Goal: Task Accomplishment & Management: Manage account settings

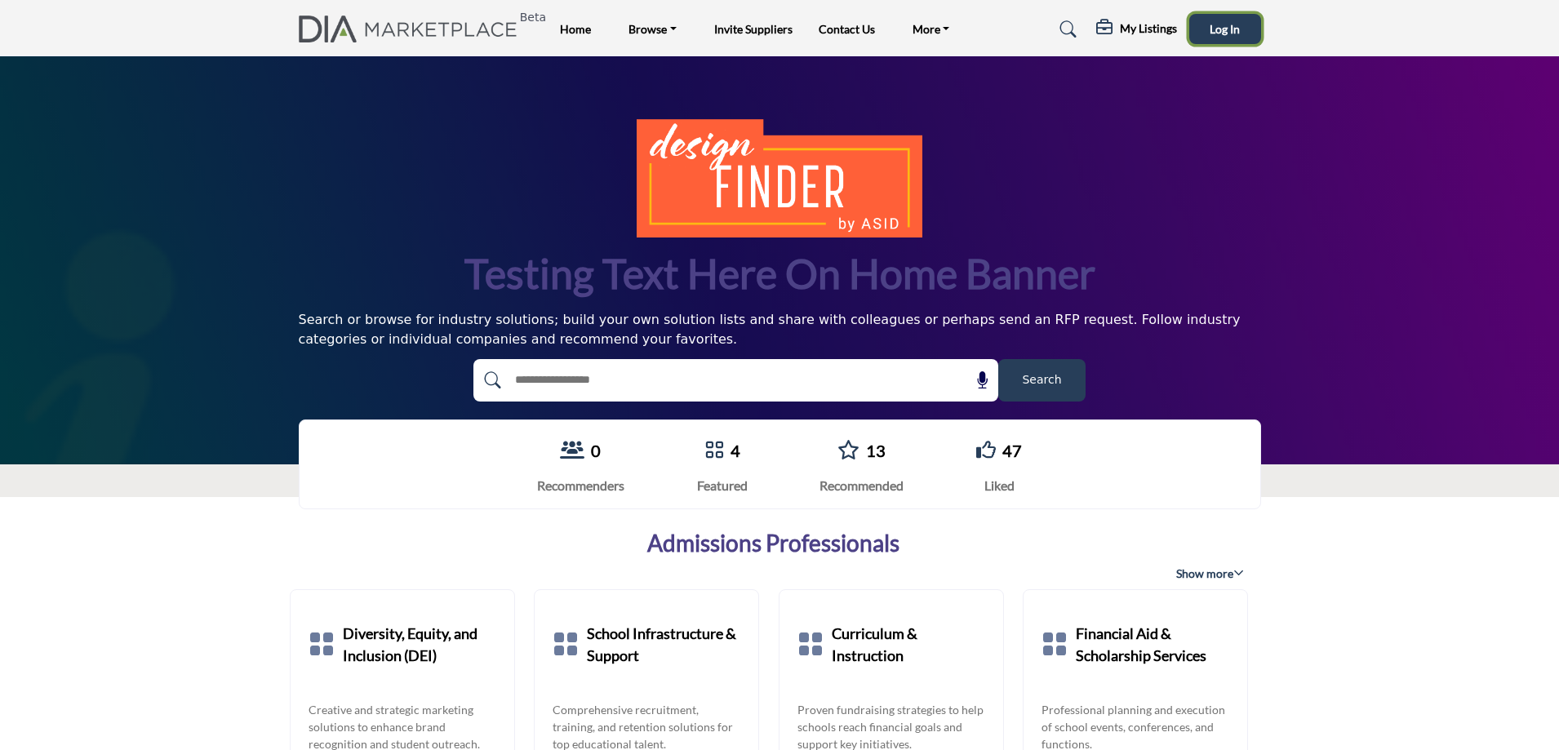
click at [1224, 27] on span "Log In" at bounding box center [1224, 29] width 30 height 14
click at [1093, 28] on h5 "My Listings" at bounding box center [1099, 31] width 57 height 15
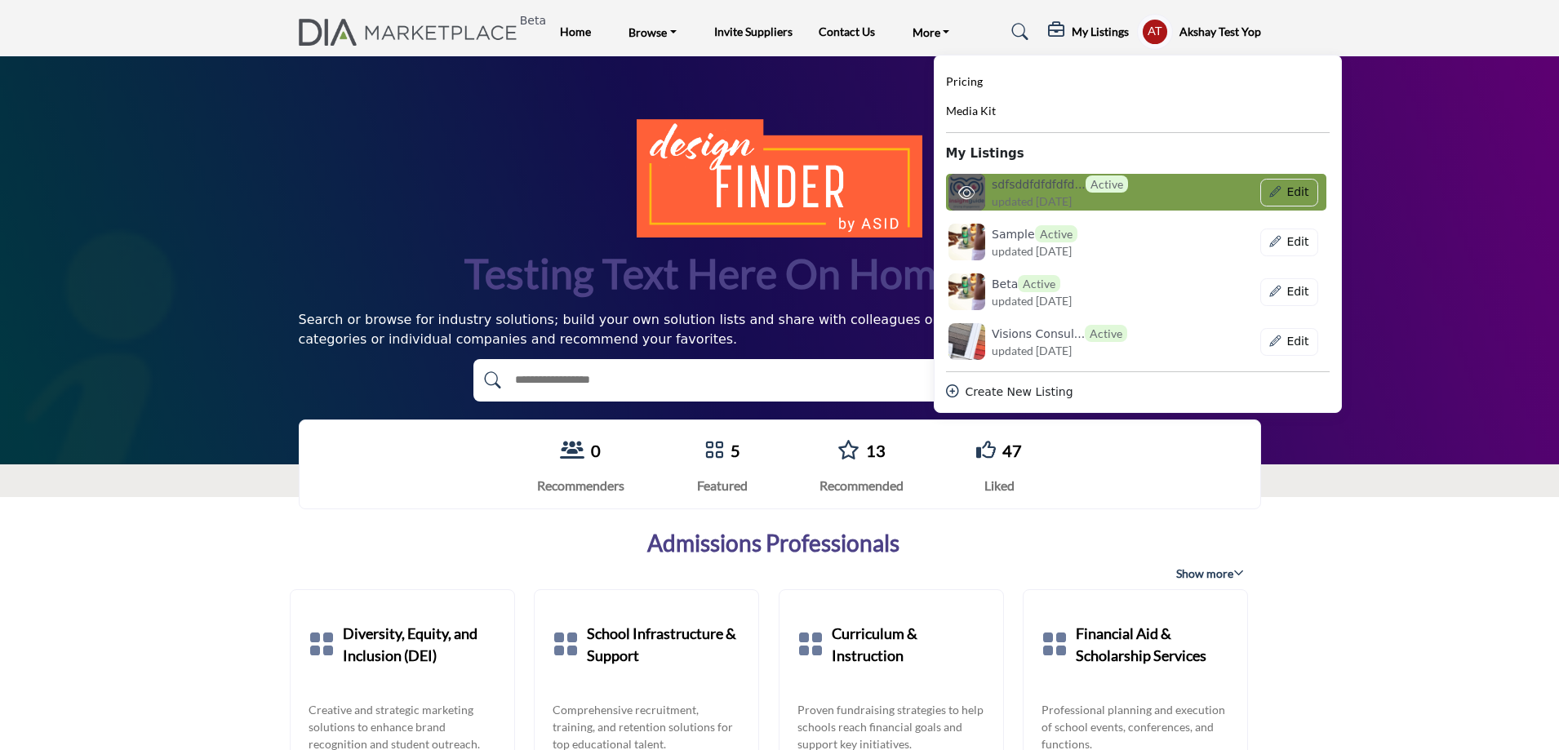
click at [1030, 186] on h6 "sdfsddfdfdfdfd... Active" at bounding box center [1059, 183] width 136 height 17
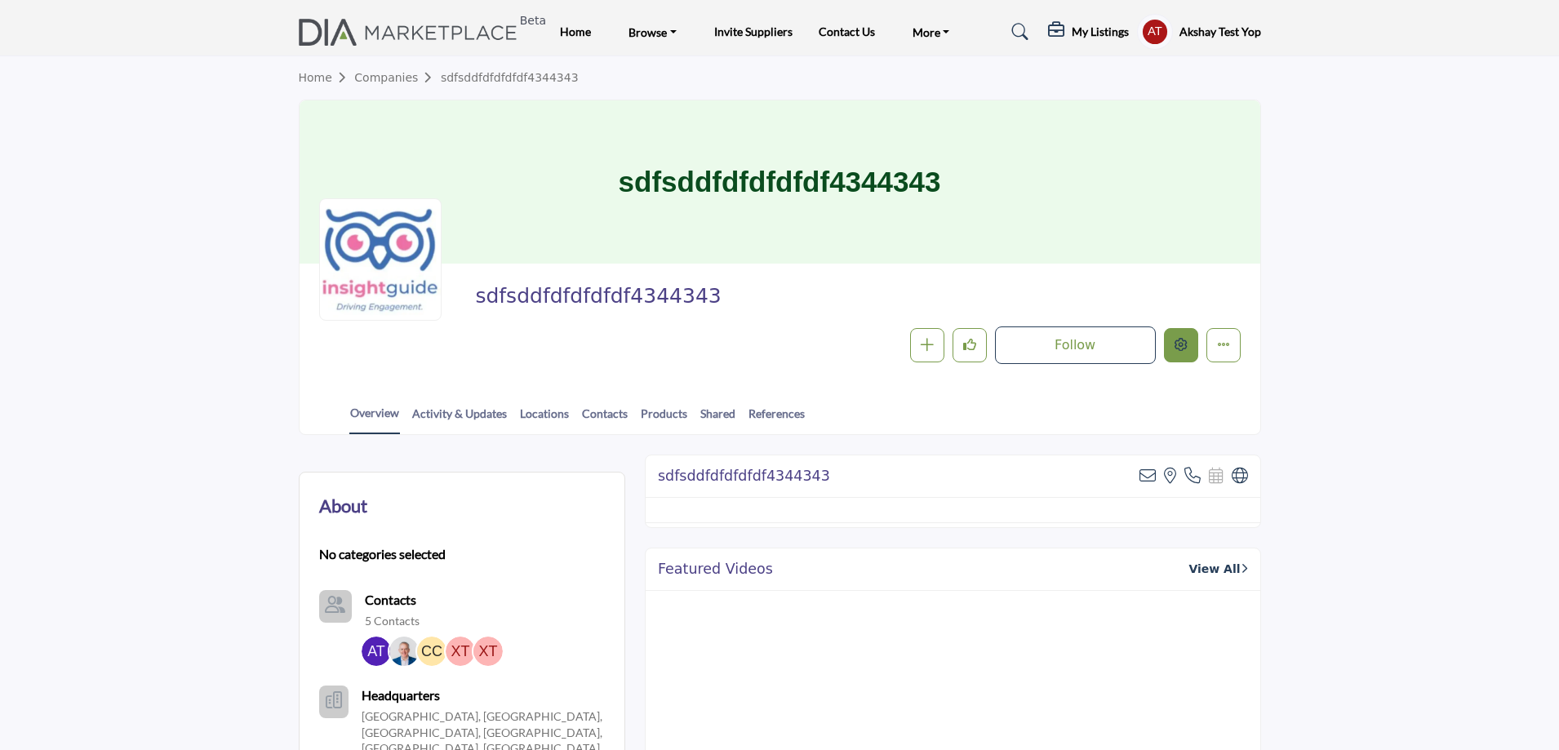
click at [1188, 342] on button "Edit company" at bounding box center [1181, 345] width 34 height 34
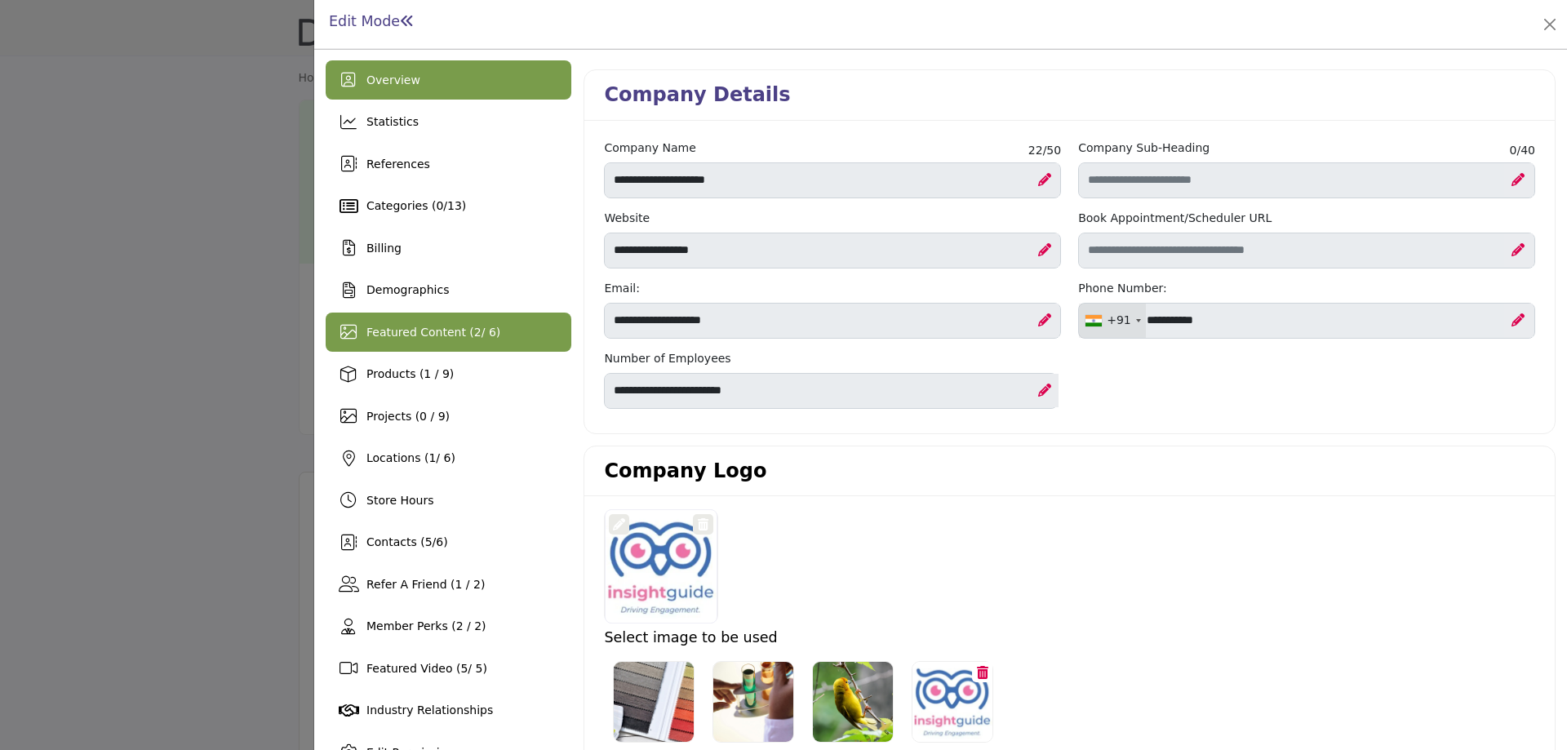
click at [396, 343] on div "Featured Content ( 2 / 6)" at bounding box center [449, 332] width 246 height 39
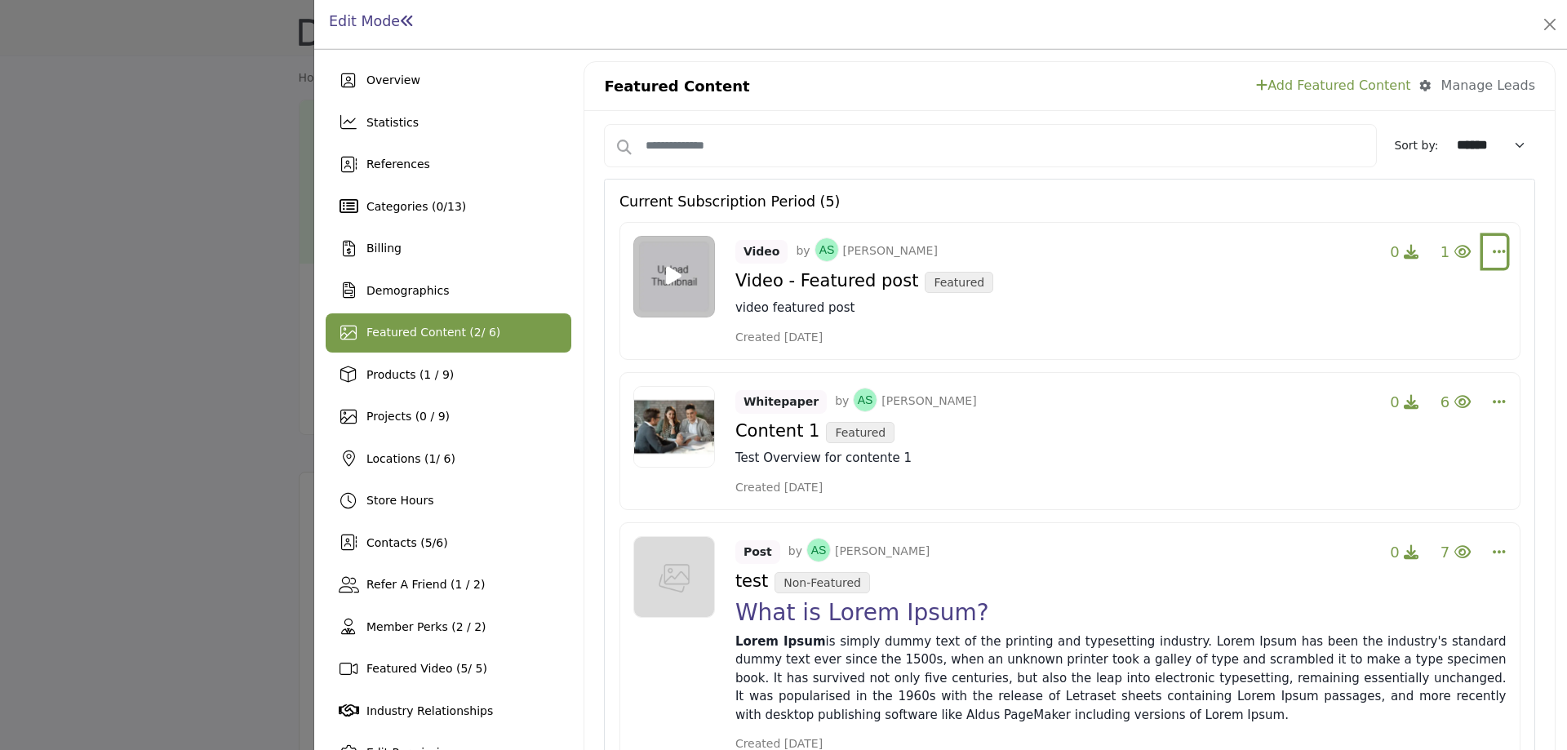
click at [1493, 249] on icon "Select Dropdown Options" at bounding box center [1499, 251] width 13 height 15
click at [1497, 401] on icon "Select Dropdown Options" at bounding box center [1499, 401] width 13 height 15
click at [1506, 556] on div "Post by Andy S Steggles 0 7 Change Owner Make Featured Edit Delete Lorem Ipsum" at bounding box center [1069, 644] width 901 height 245
click at [1498, 555] on div "Post by Andy S Steggles 0 7 Change Owner Make Featured Edit Delete Lorem Ipsum" at bounding box center [1069, 644] width 901 height 245
click at [1493, 548] on icon "Select Dropdown Options" at bounding box center [1499, 551] width 13 height 15
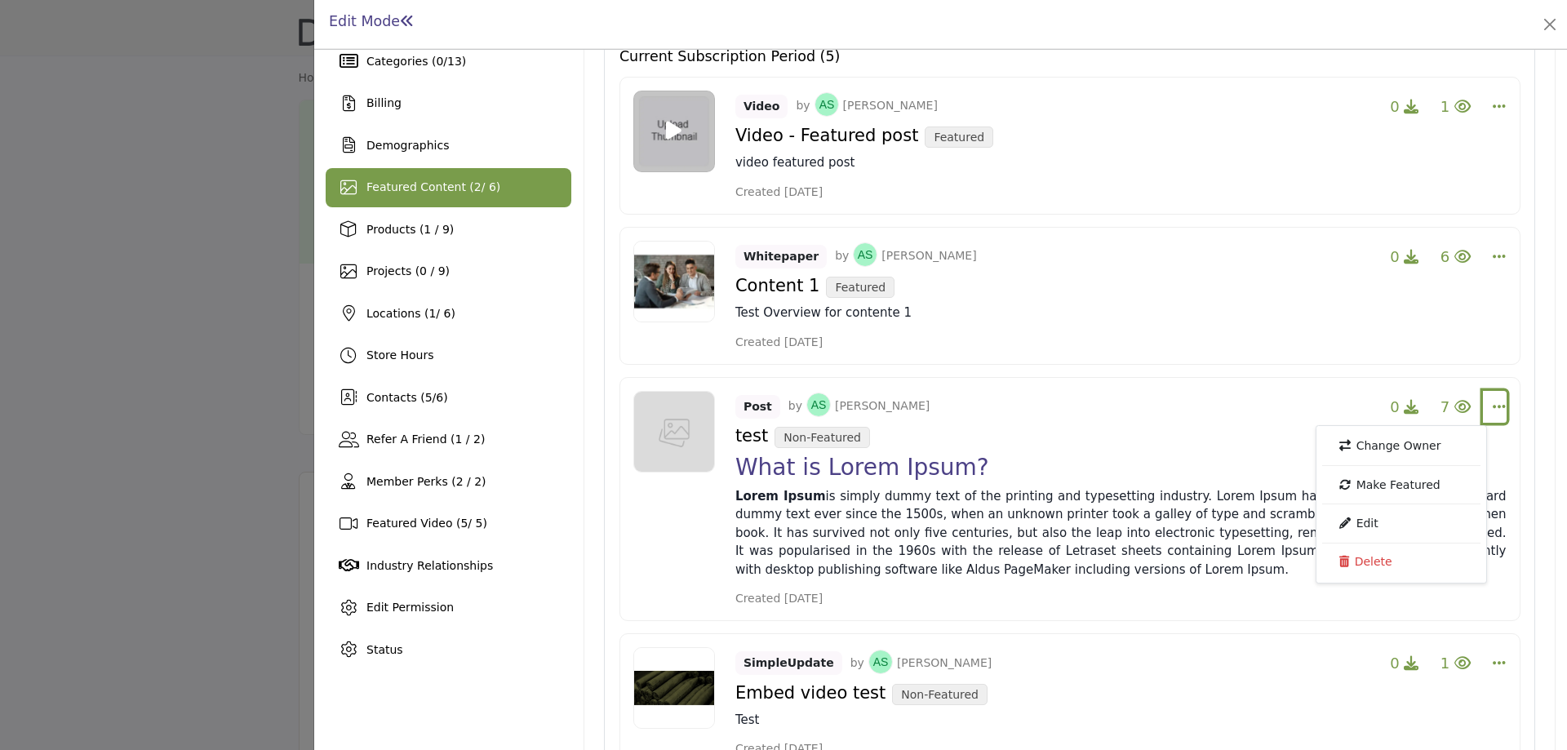
scroll to position [163, 0]
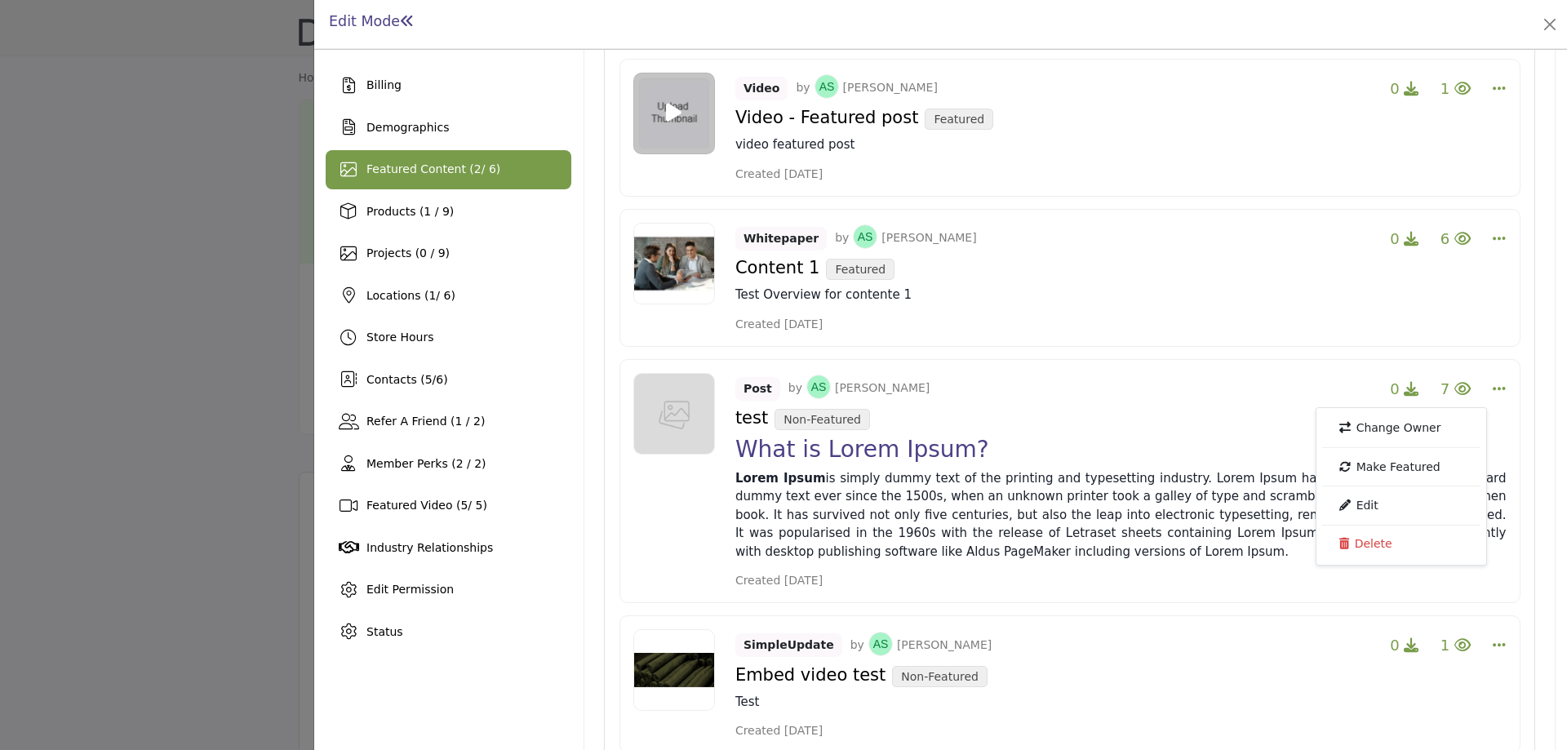
click at [379, 166] on span "Featured Content ( 2 / 6)" at bounding box center [433, 168] width 134 height 13
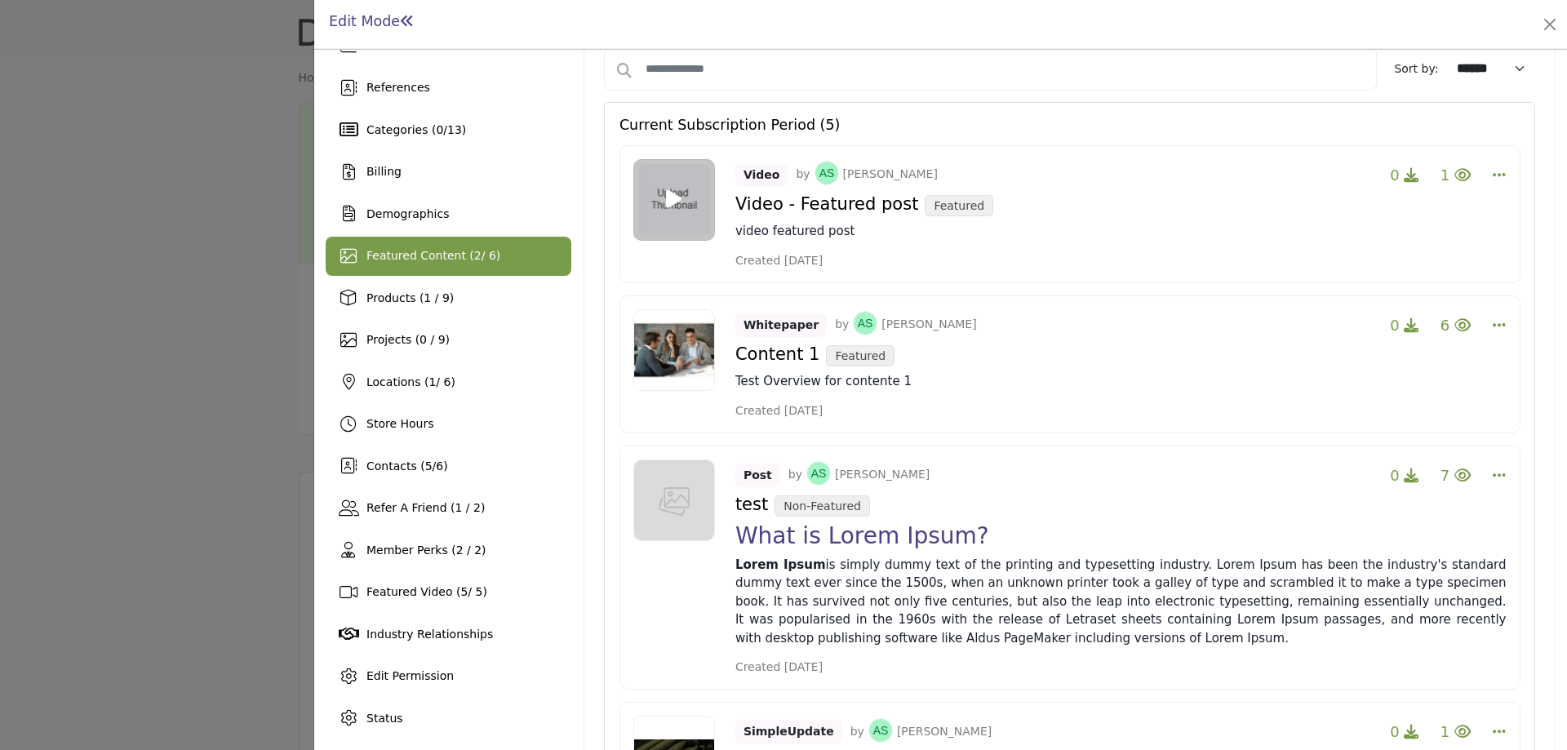
scroll to position [163, 0]
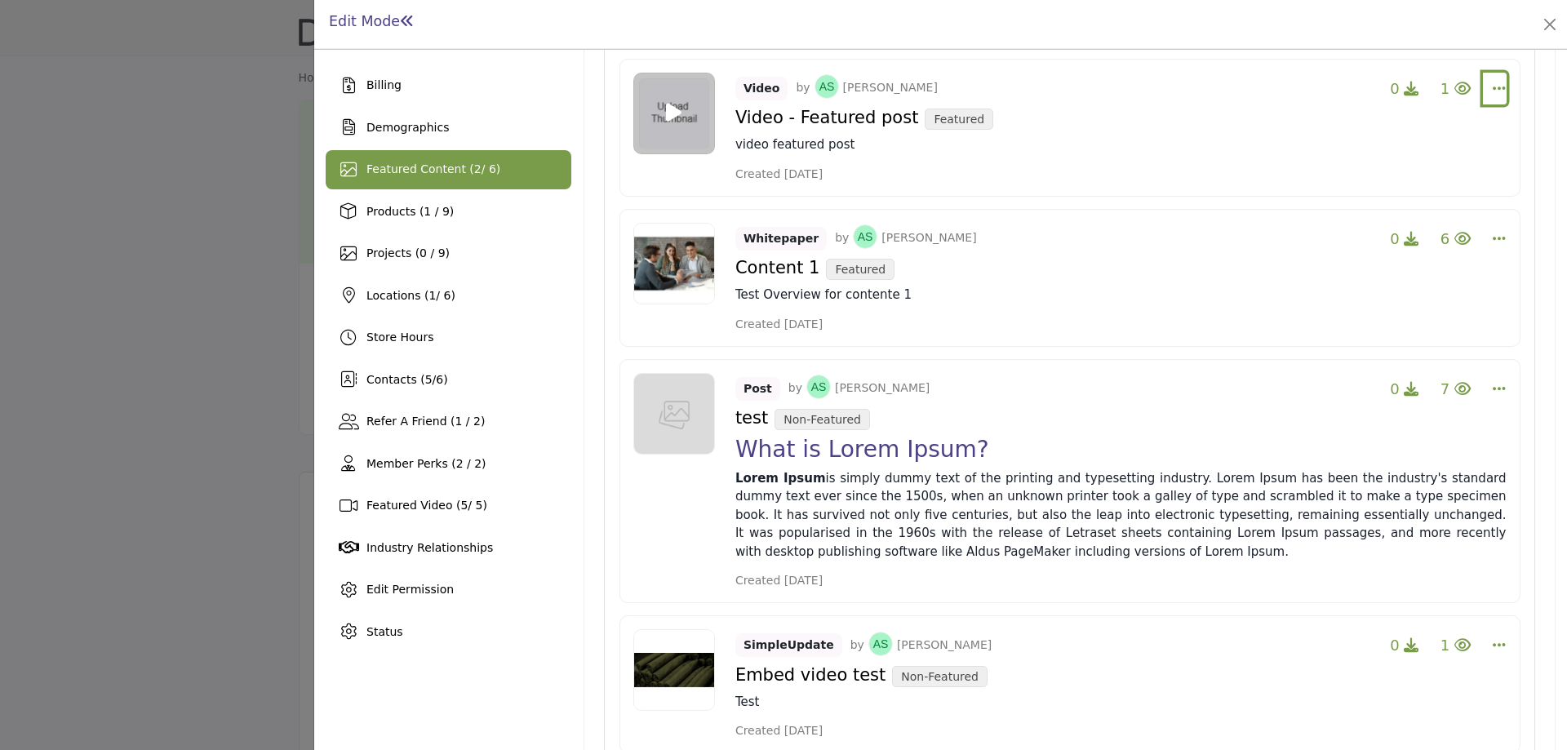
click at [1493, 93] on icon "Select Dropdown Options" at bounding box center [1499, 88] width 13 height 15
click at [1493, 238] on icon "Select Dropdown Options" at bounding box center [1499, 238] width 13 height 15
click at [453, 178] on div "Featured Content ( 2 / 6)" at bounding box center [433, 169] width 134 height 17
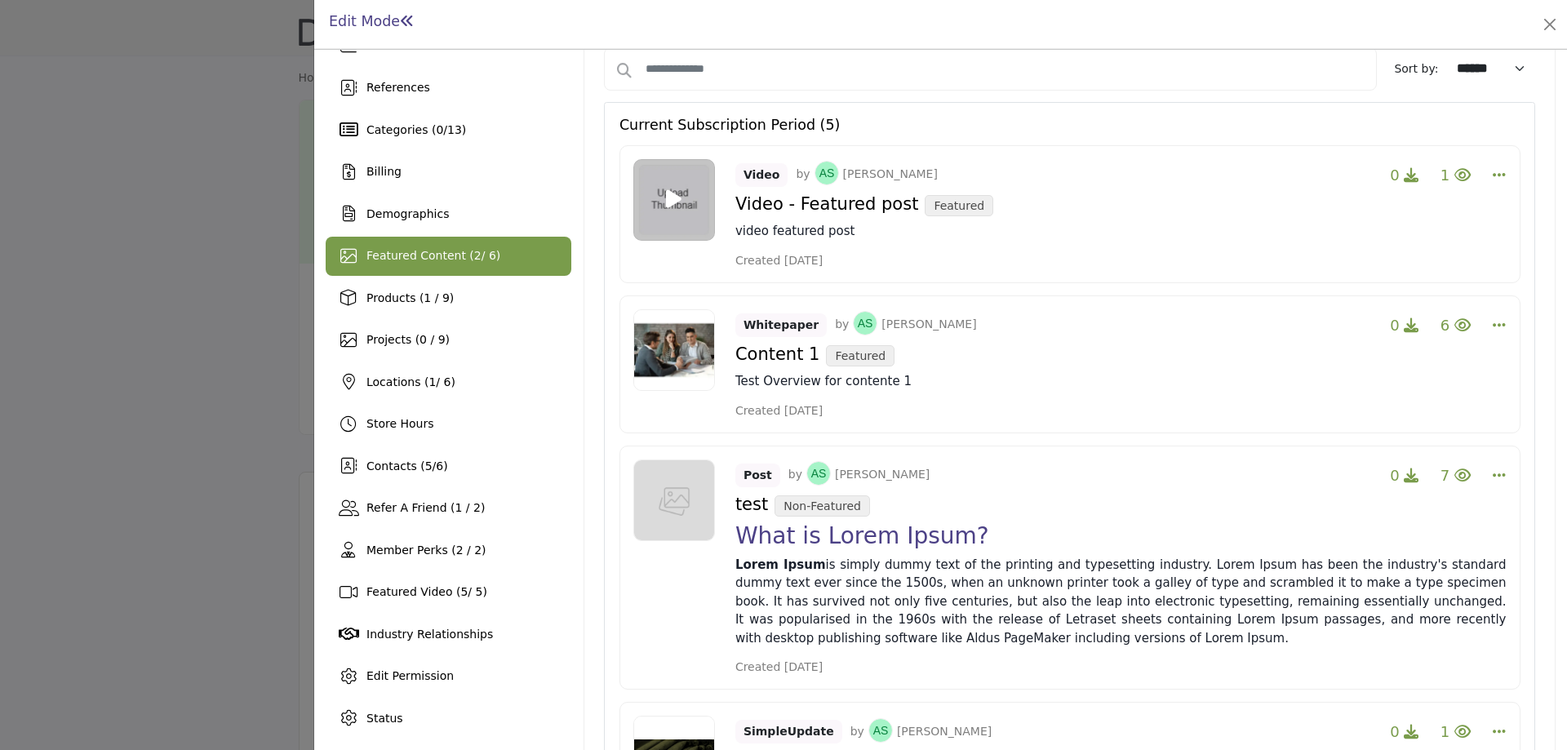
scroll to position [163, 0]
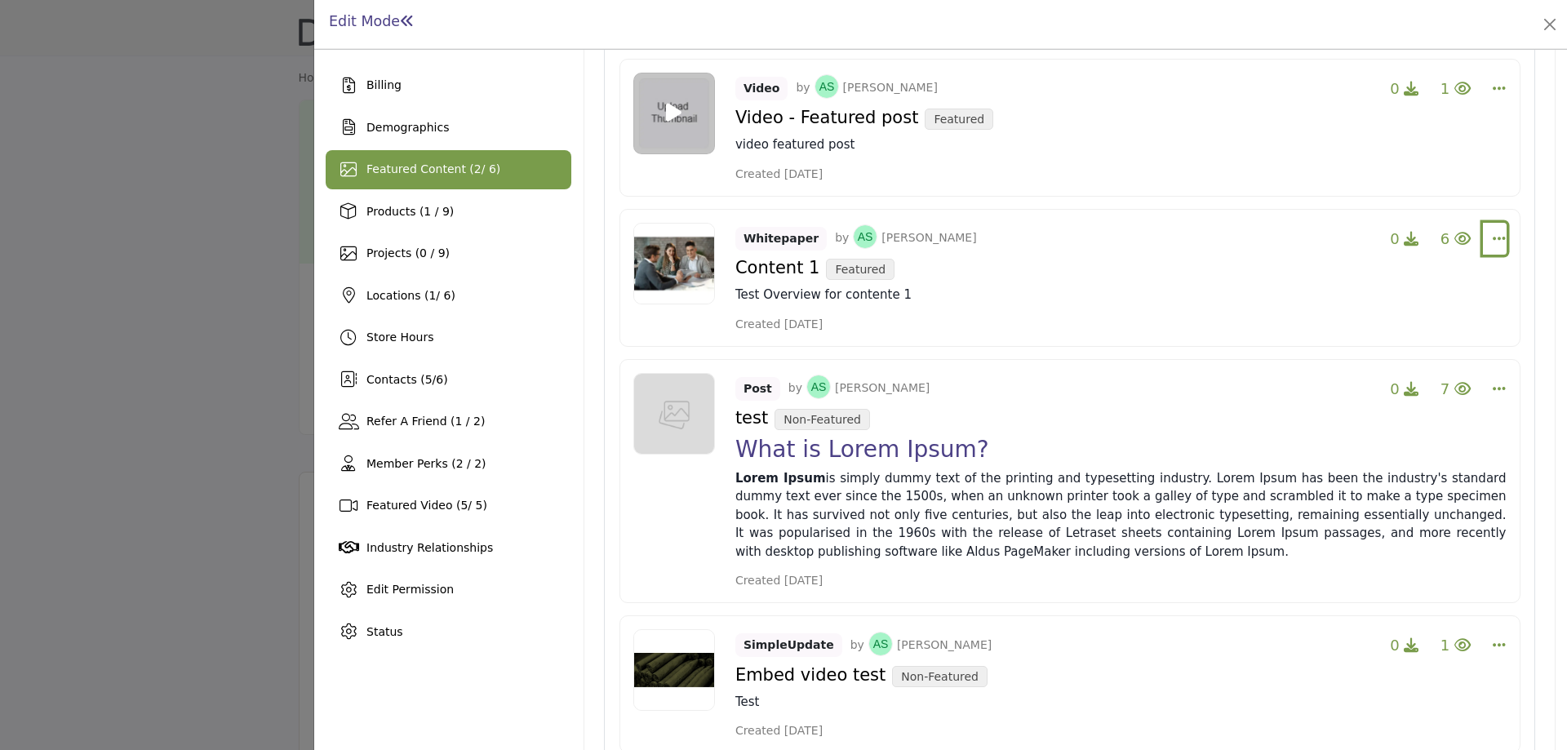
click at [1494, 237] on icon "Select Dropdown Options" at bounding box center [1499, 238] width 13 height 15
click at [1392, 355] on link "Delete *" at bounding box center [1401, 355] width 158 height 31
click at [1493, 84] on icon "Select Dropdown Options" at bounding box center [1499, 88] width 13 height 15
click at [1373, 205] on link "Delete *" at bounding box center [1401, 205] width 158 height 31
click at [1496, 381] on icon "Select Dropdown Options" at bounding box center [1499, 388] width 13 height 15
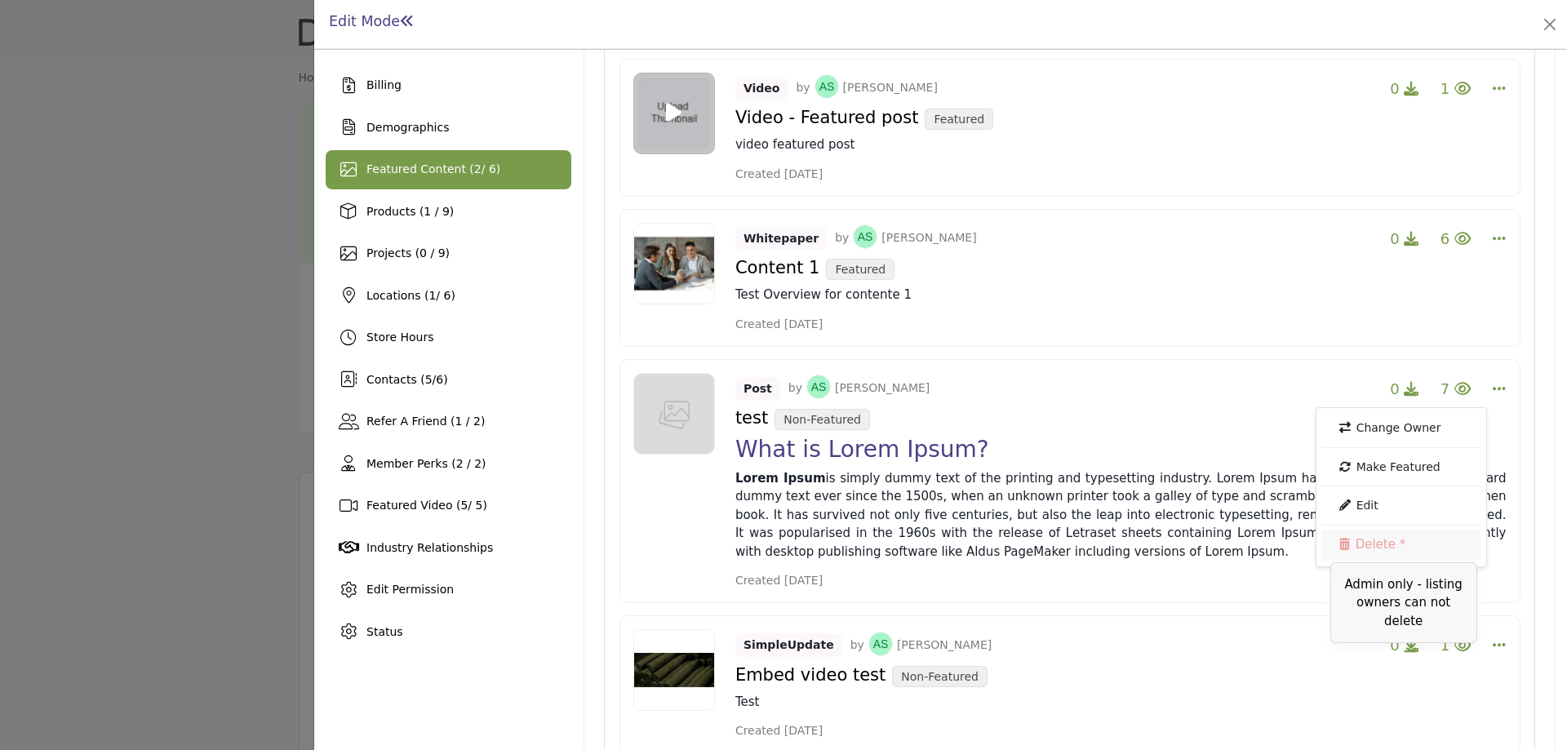
click at [1366, 549] on link "Delete *" at bounding box center [1401, 545] width 158 height 31
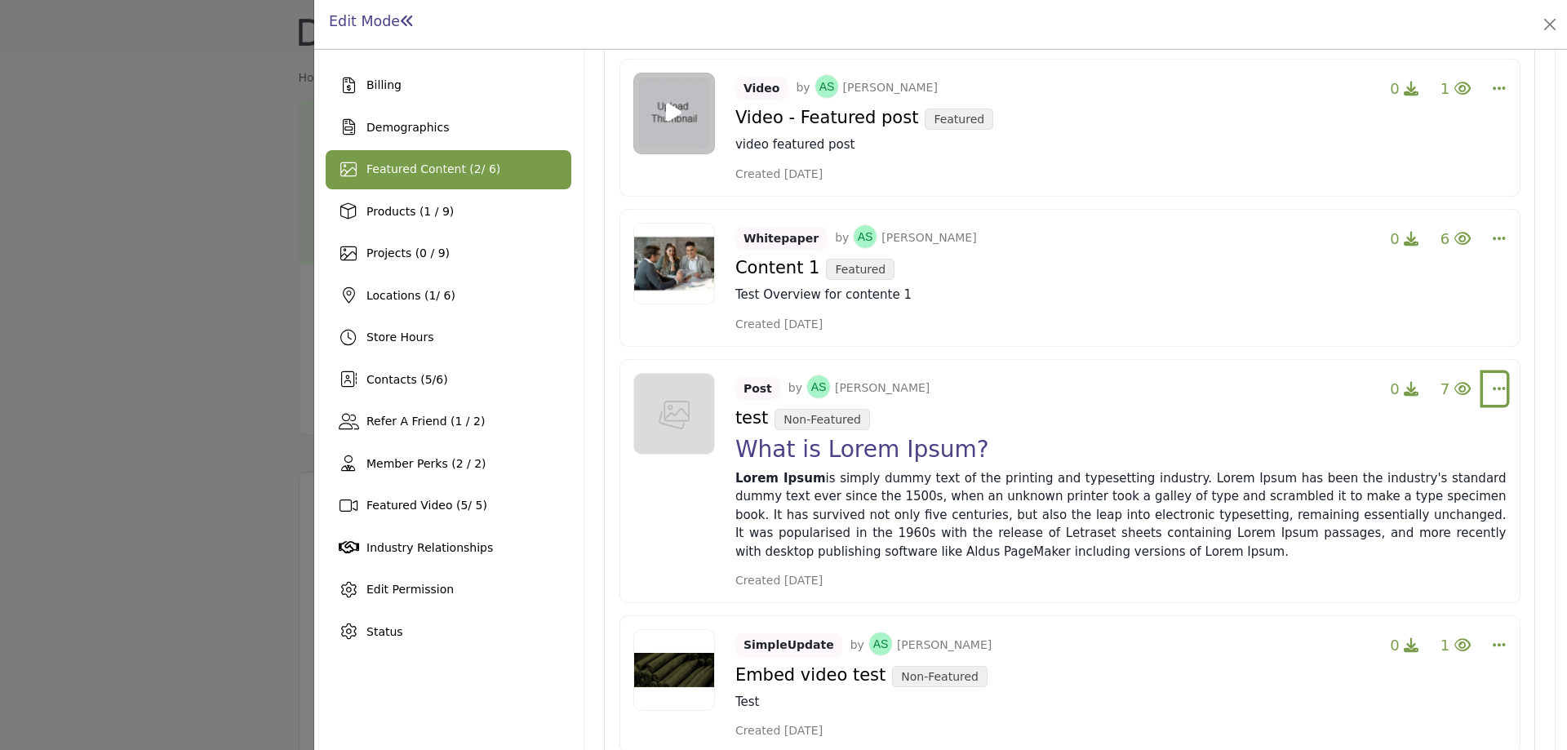
click at [1489, 380] on button "Select Dropdown Options" at bounding box center [1495, 389] width 24 height 33
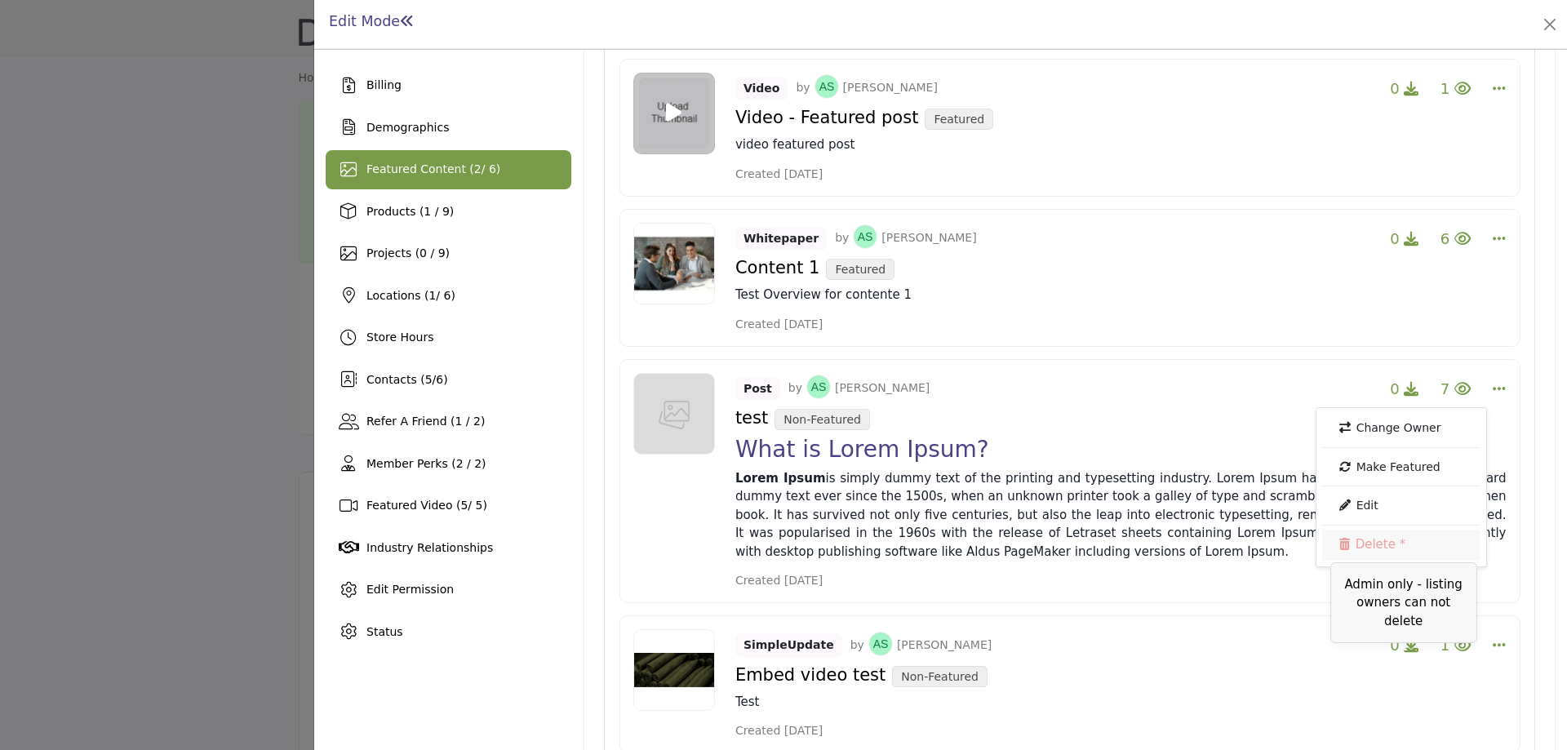
click at [1359, 548] on link "Delete *" at bounding box center [1401, 545] width 158 height 31
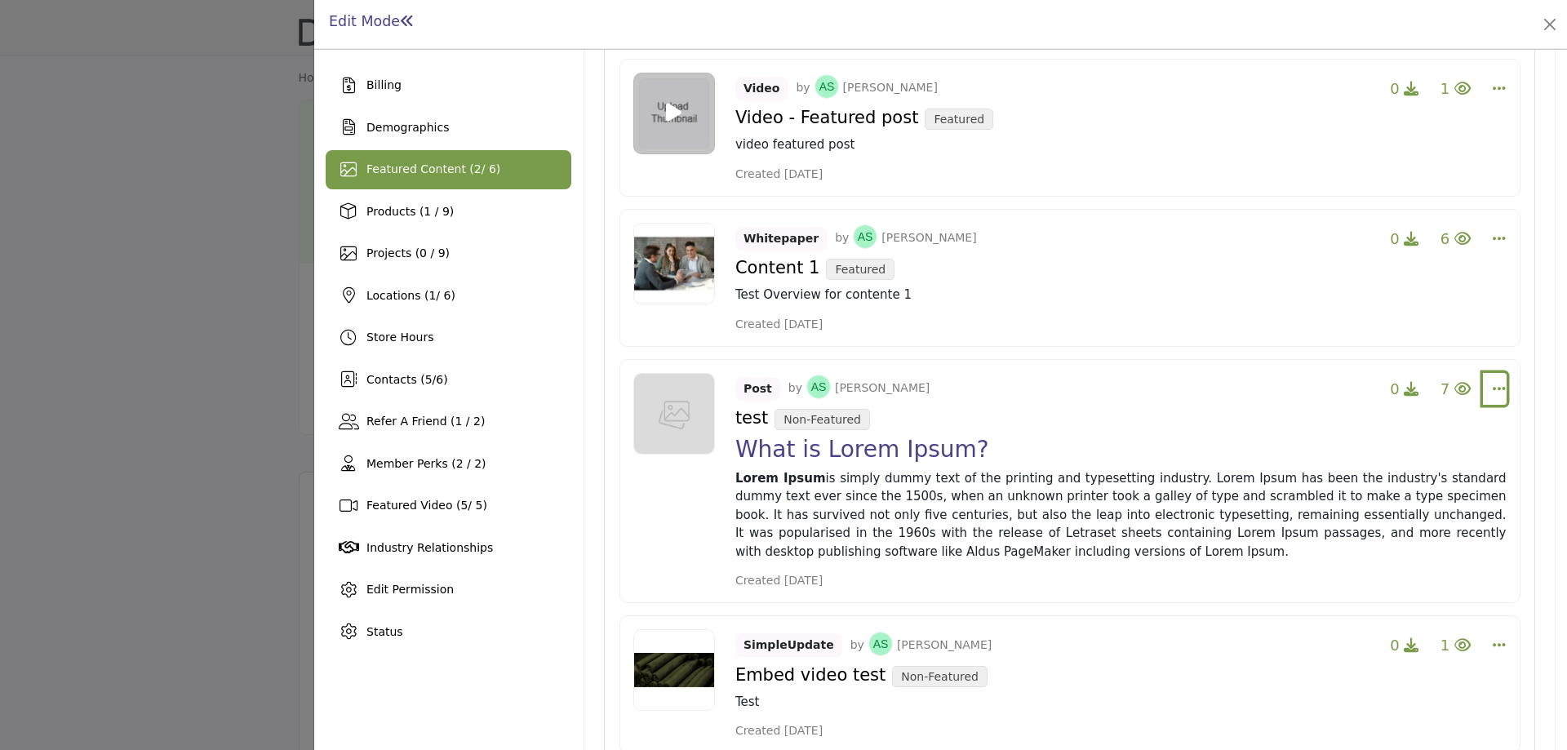
click at [1493, 387] on icon "Select Dropdown Options" at bounding box center [1499, 388] width 13 height 15
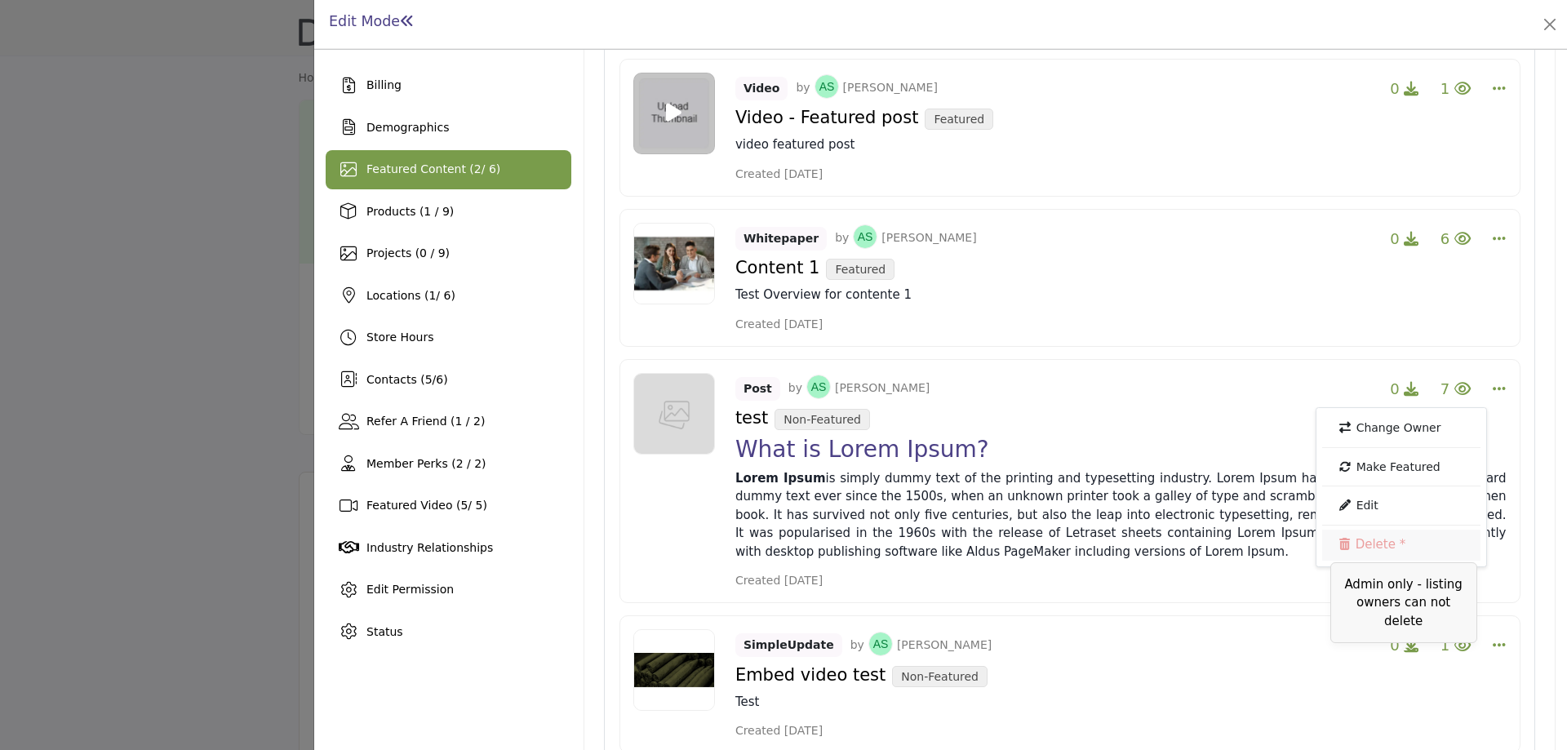
click at [1374, 542] on link "Delete *" at bounding box center [1401, 545] width 158 height 31
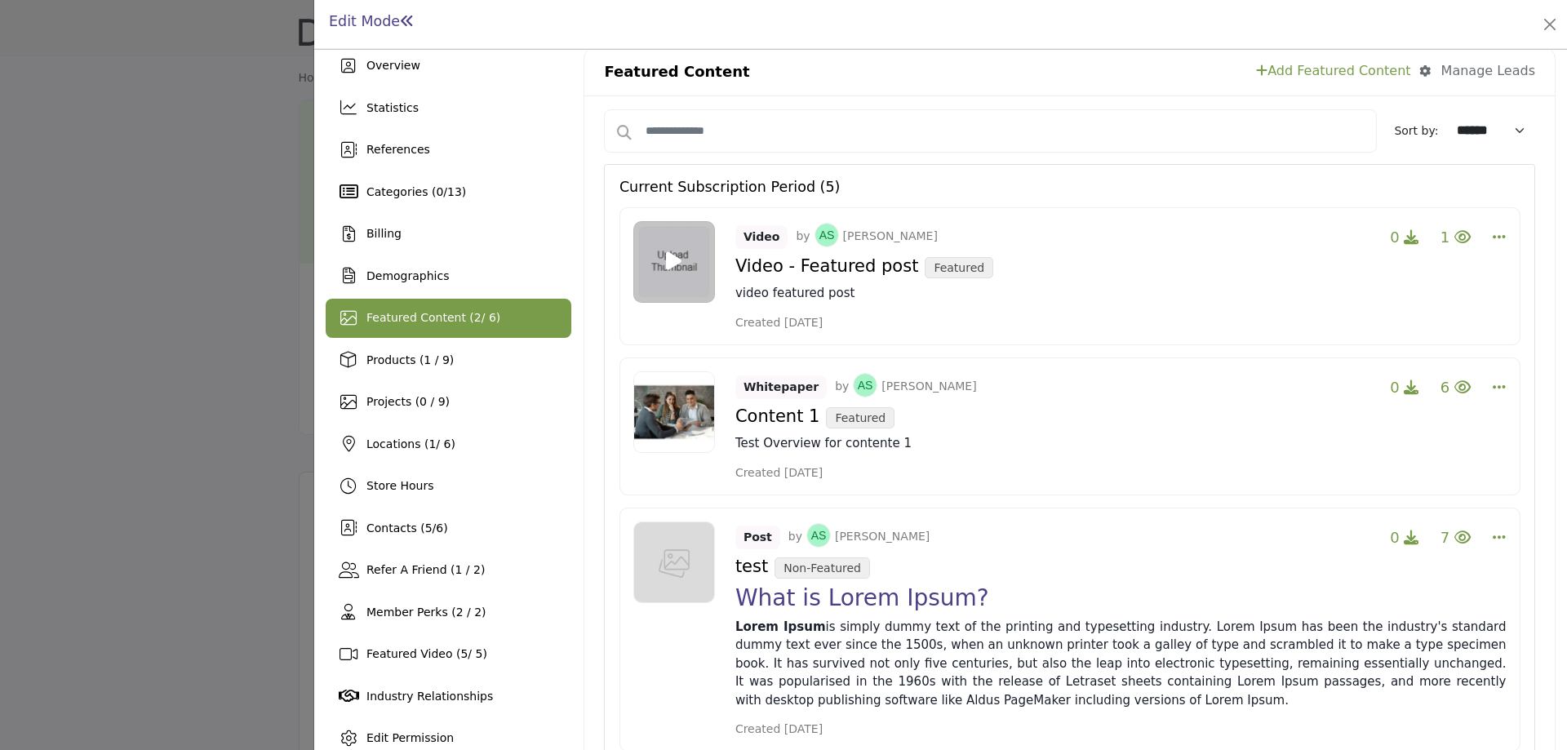
scroll to position [0, 0]
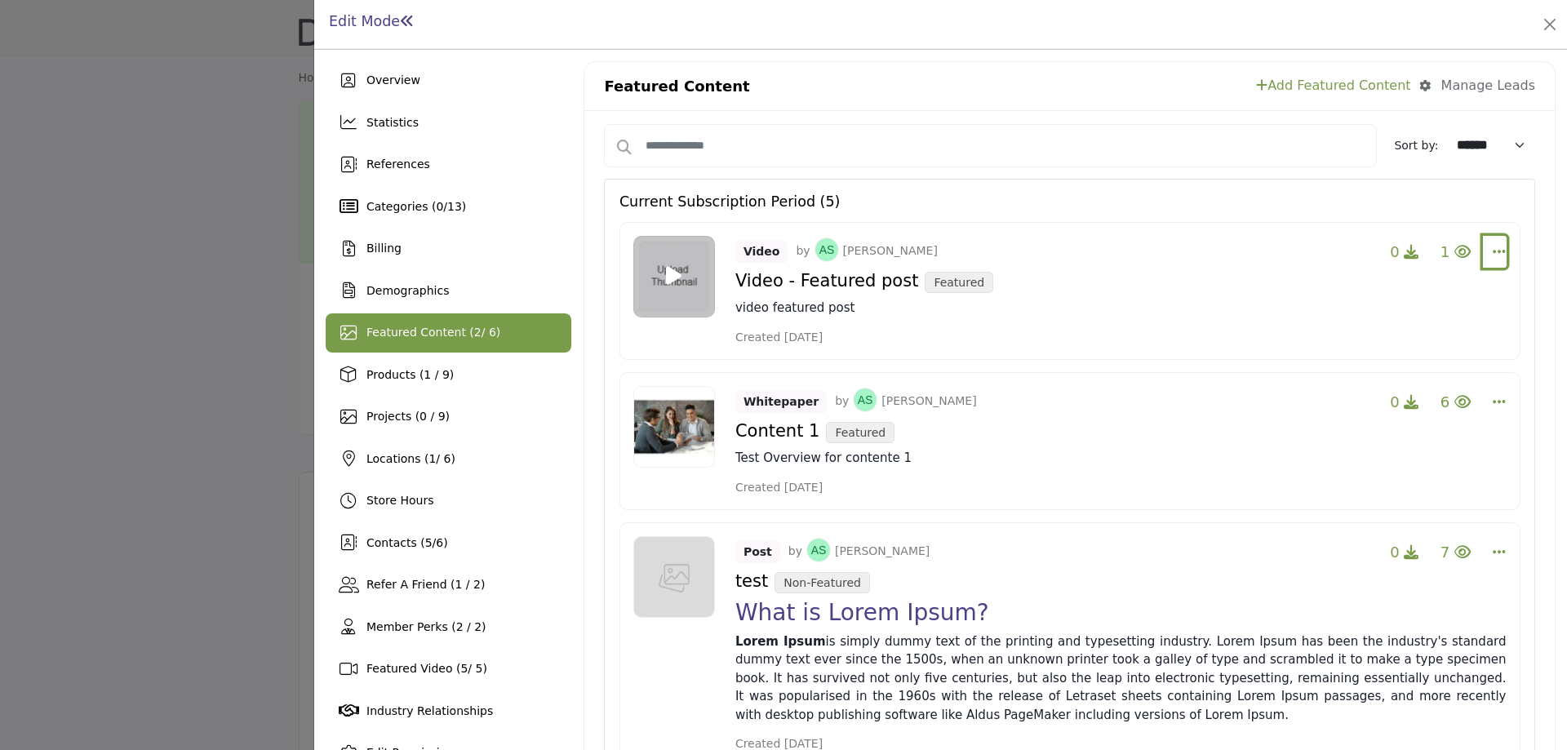
click at [1493, 258] on icon "Select Dropdown Options" at bounding box center [1499, 251] width 13 height 15
click at [1376, 373] on link "Delete *" at bounding box center [1401, 368] width 158 height 31
click at [1493, 245] on icon "Select Dropdown Options" at bounding box center [1499, 251] width 13 height 15
click at [1364, 363] on link "Delete *" at bounding box center [1401, 368] width 158 height 31
click at [528, 345] on div "Featured Content ( 2 / 6)" at bounding box center [449, 332] width 246 height 39
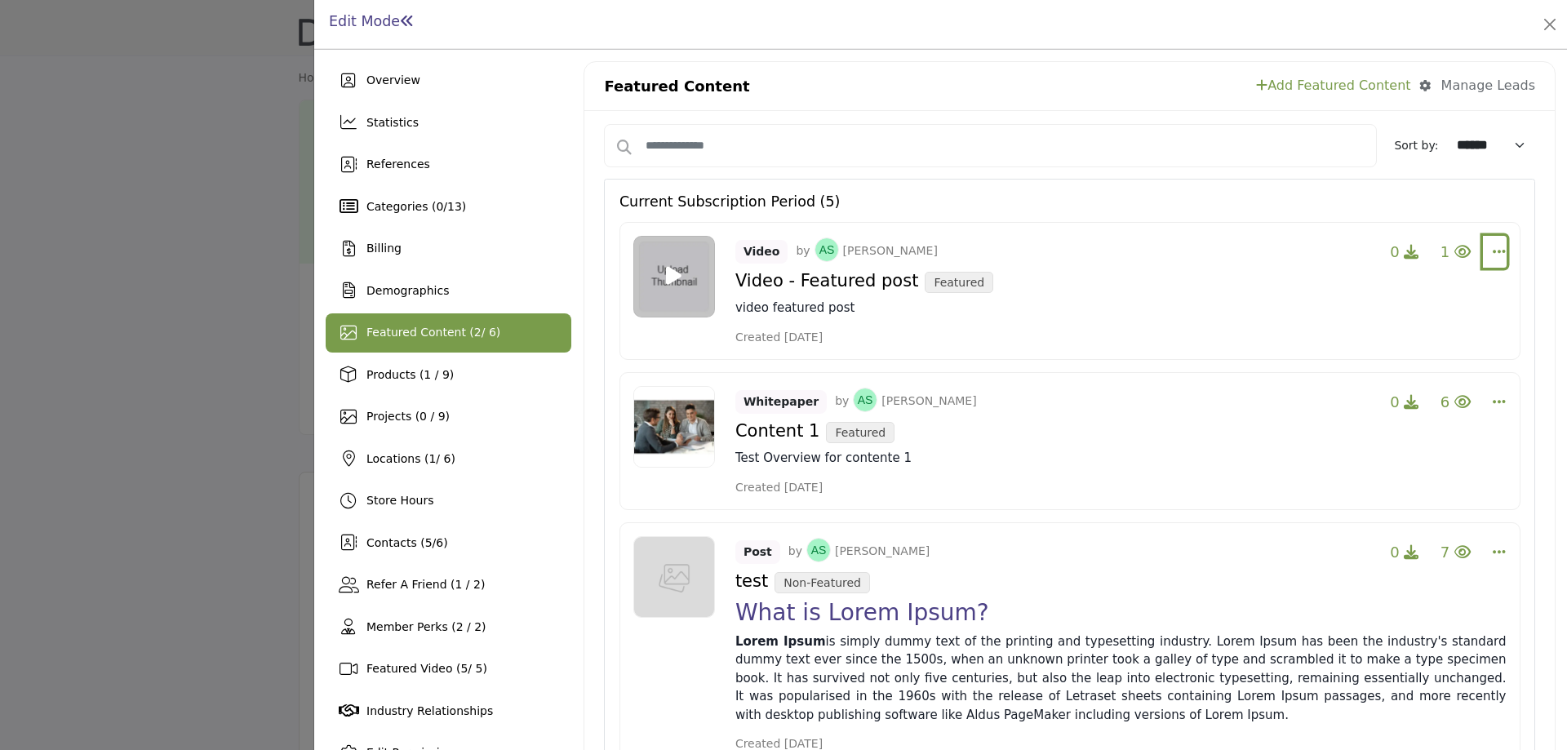
click at [1496, 261] on button "Select Dropdown Options" at bounding box center [1495, 252] width 24 height 33
click at [1385, 371] on link "Delete *" at bounding box center [1401, 368] width 158 height 31
click at [1493, 251] on icon "Select Dropdown Options" at bounding box center [1499, 251] width 13 height 15
click at [1371, 375] on link "Delete *" at bounding box center [1401, 368] width 158 height 31
click at [1493, 245] on icon "Select Dropdown Options" at bounding box center [1499, 251] width 13 height 15
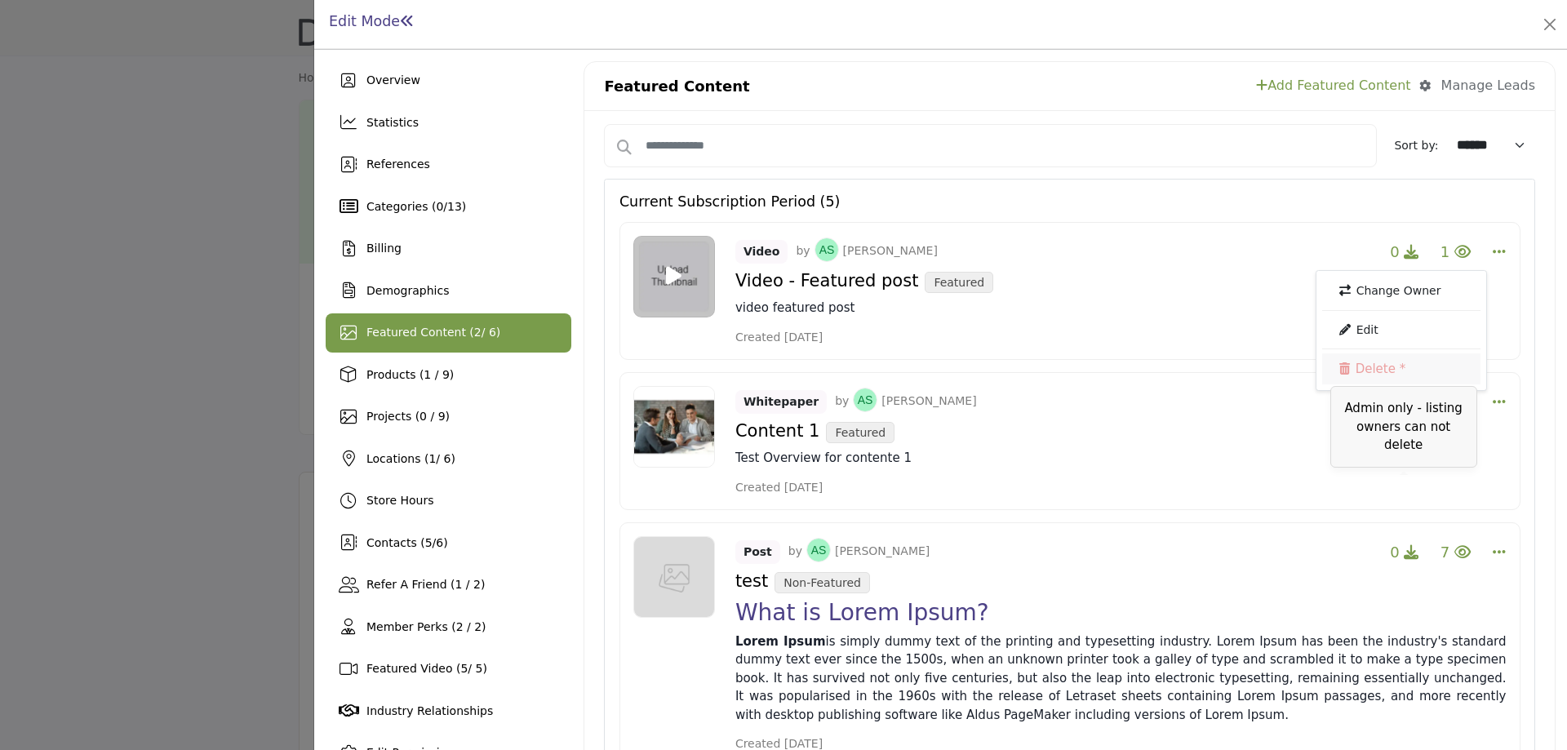
click at [1351, 371] on link "Delete *" at bounding box center [1401, 368] width 158 height 31
click at [1494, 401] on icon "Select Dropdown Options" at bounding box center [1499, 401] width 13 height 15
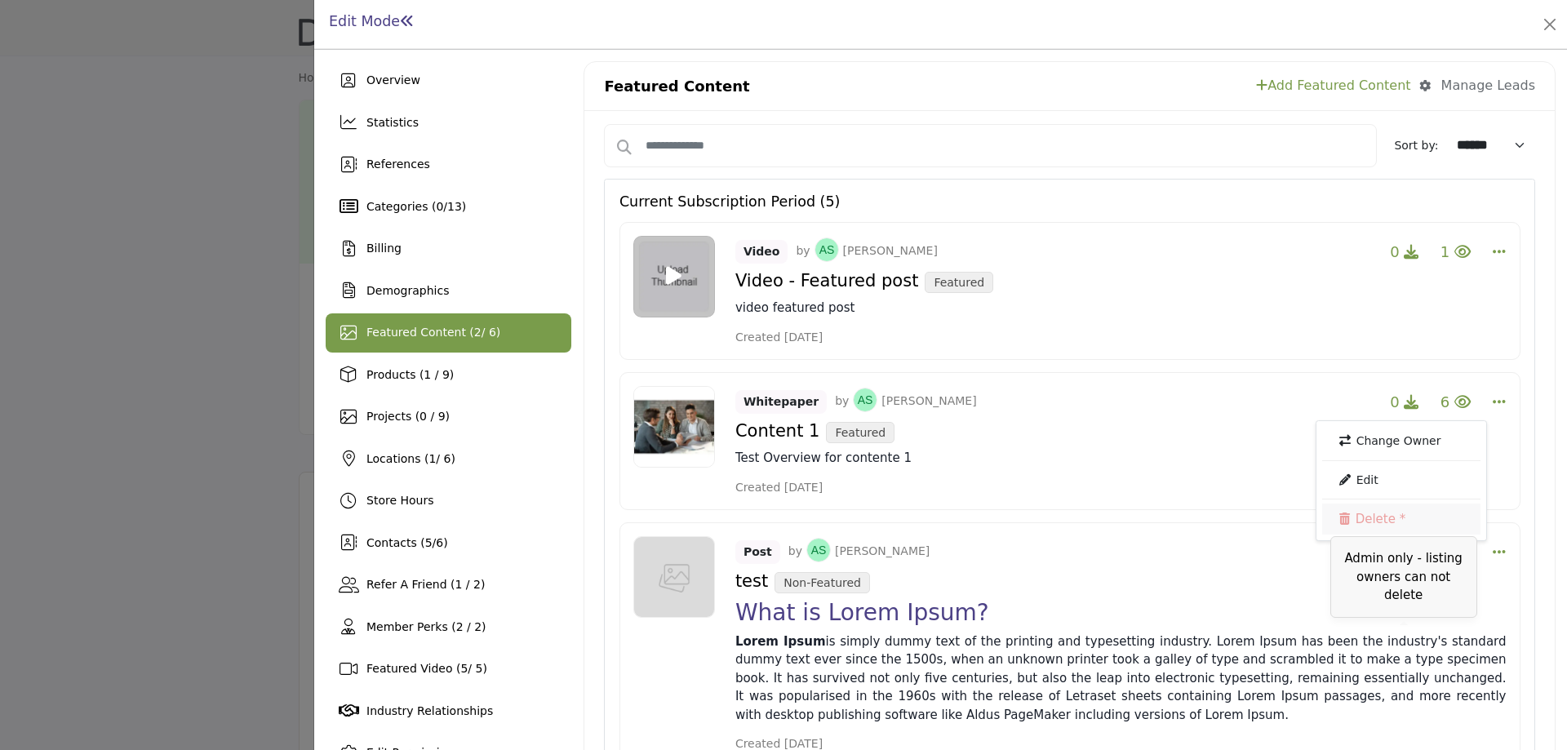
click at [1363, 534] on link "Delete *" at bounding box center [1401, 518] width 158 height 31
click at [1495, 552] on icon "Select Dropdown Options" at bounding box center [1499, 551] width 13 height 15
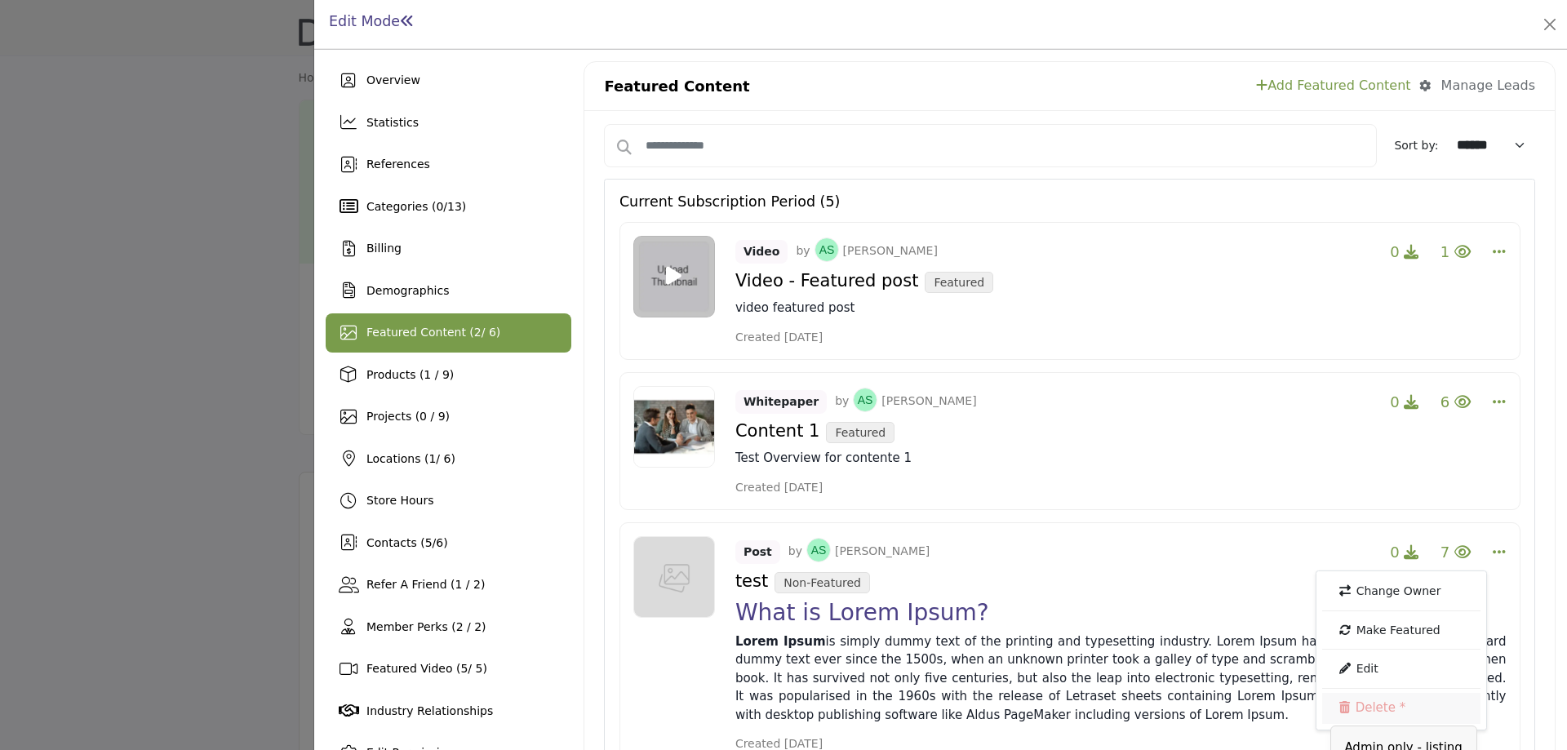
click at [1370, 716] on link "Delete *" at bounding box center [1401, 708] width 158 height 31
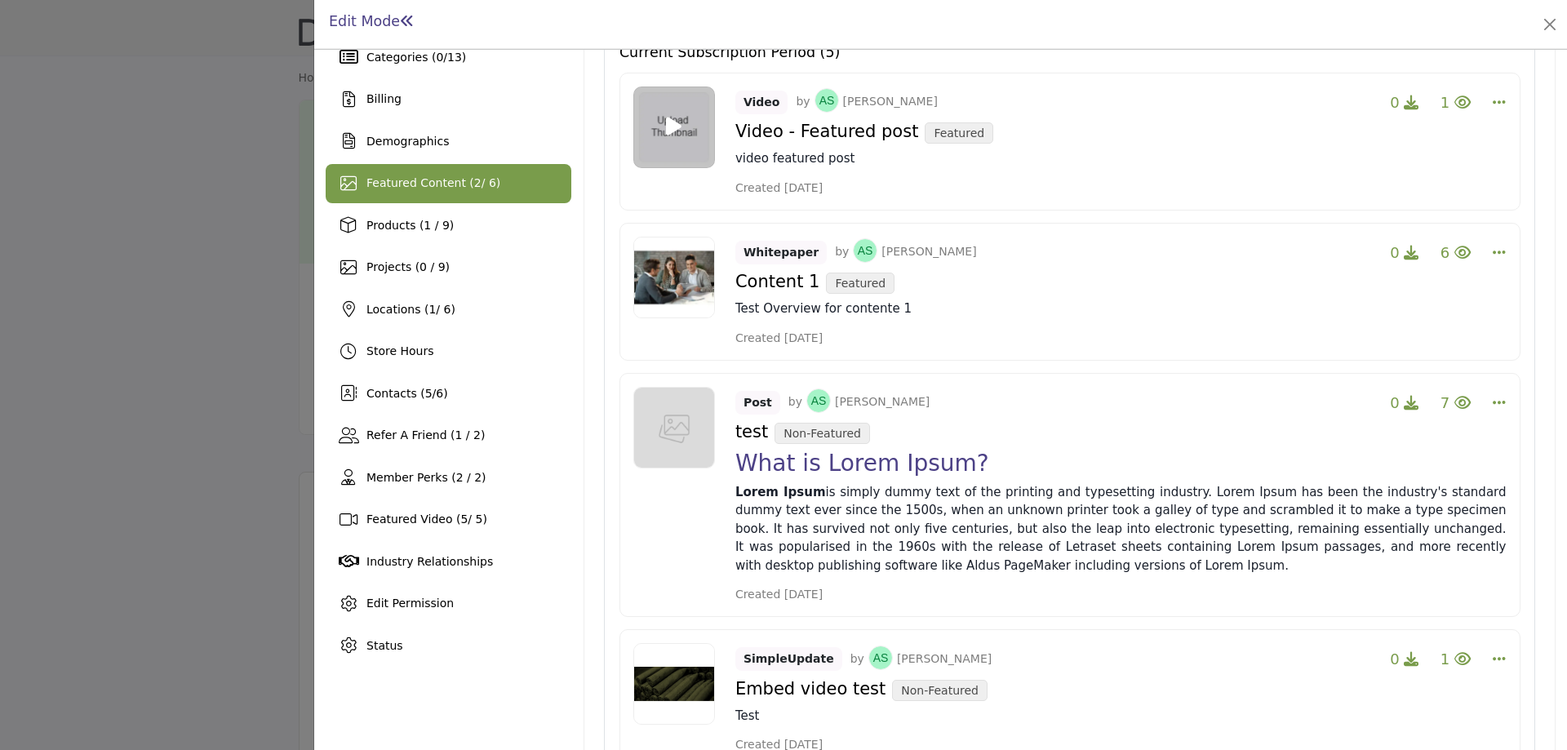
scroll to position [163, 0]
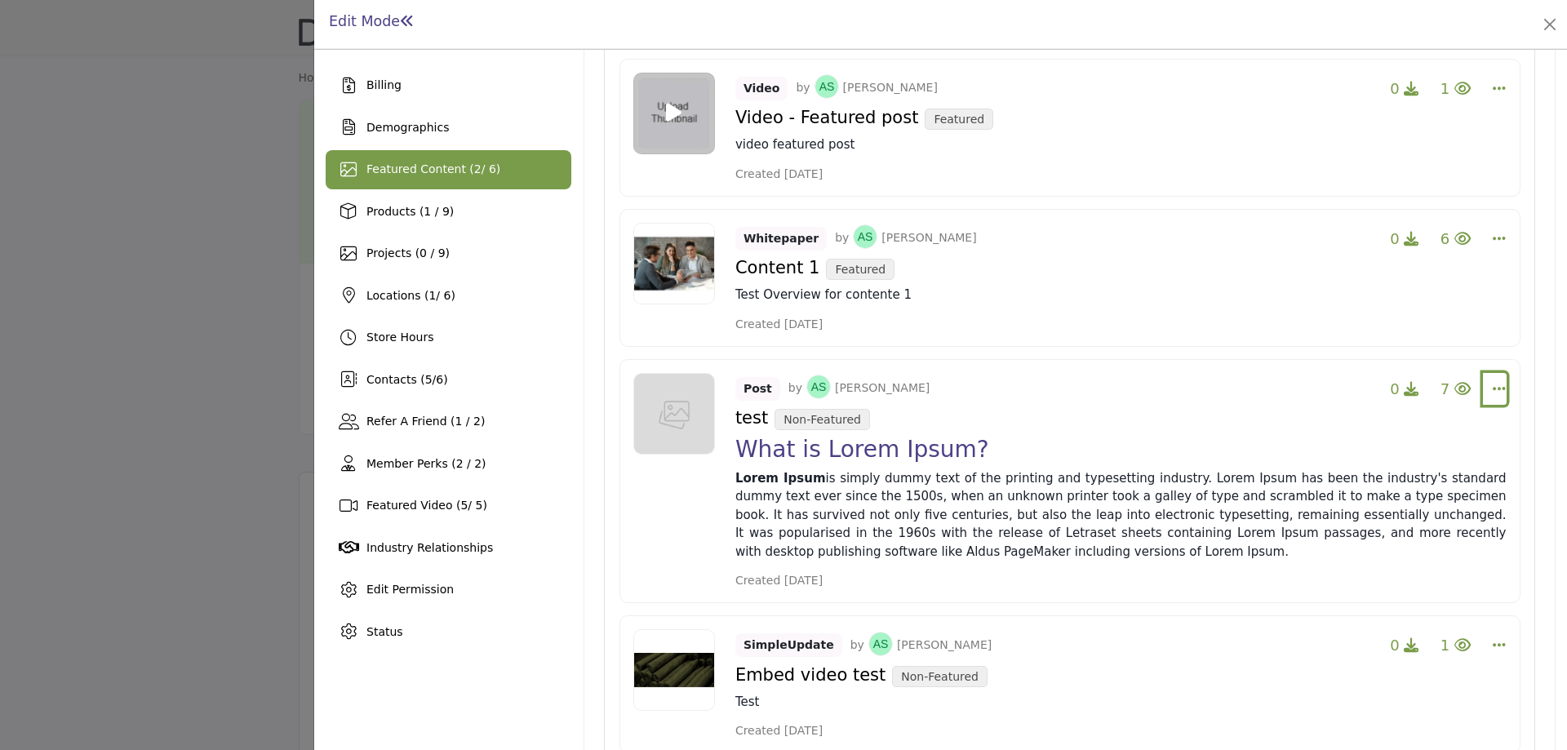
click at [1493, 386] on icon "Select Dropdown Options" at bounding box center [1499, 388] width 13 height 15
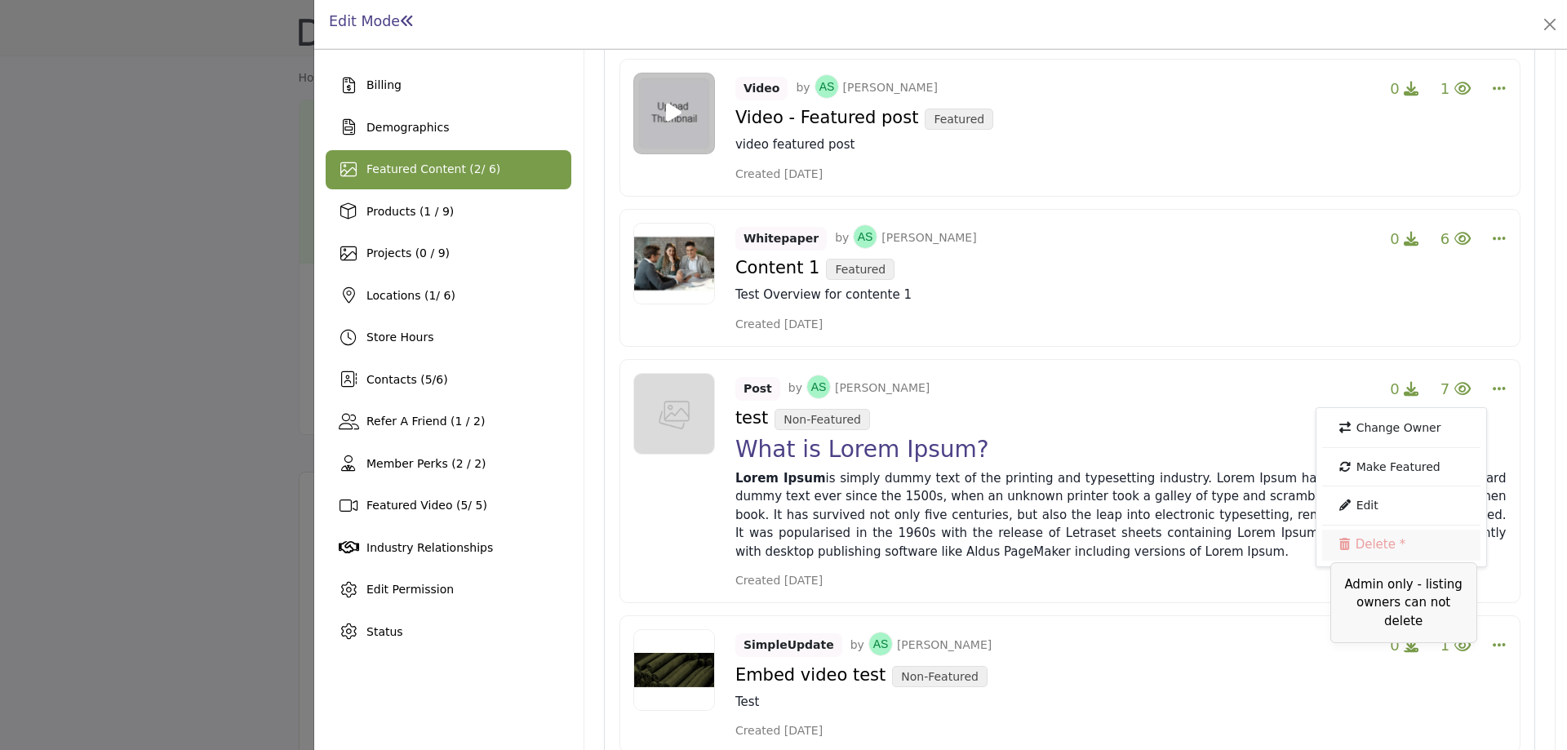
click at [1361, 554] on link "Delete *" at bounding box center [1401, 545] width 158 height 31
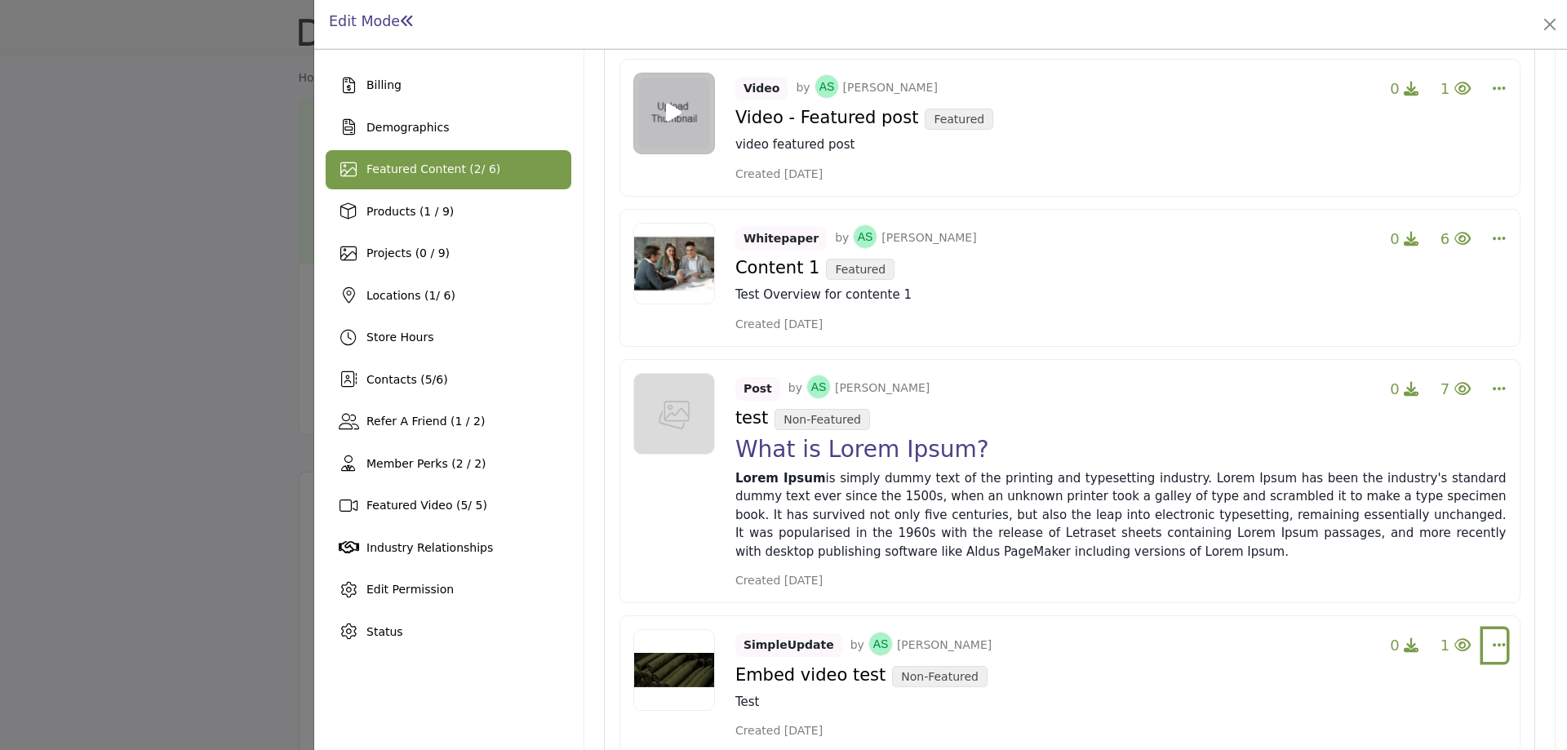
click at [1493, 641] on icon "Select Dropdown Options" at bounding box center [1499, 644] width 13 height 15
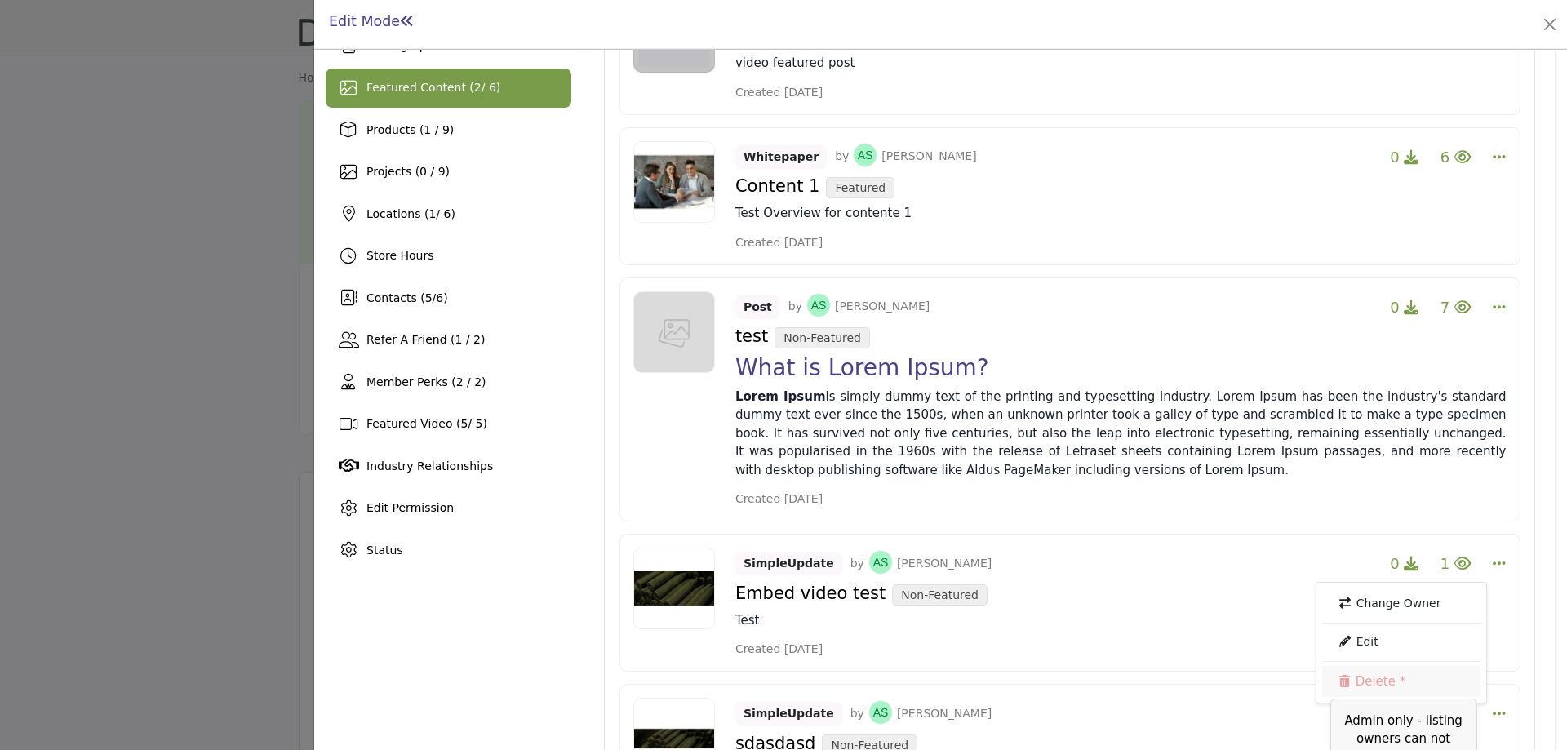
click at [1379, 679] on link "Delete *" at bounding box center [1401, 681] width 158 height 31
click at [1493, 562] on icon "Select Dropdown Options" at bounding box center [1499, 563] width 13 height 15
click at [1382, 690] on link "Delete *" at bounding box center [1401, 681] width 158 height 31
click at [1493, 307] on icon "Select Dropdown Options" at bounding box center [1499, 306] width 13 height 15
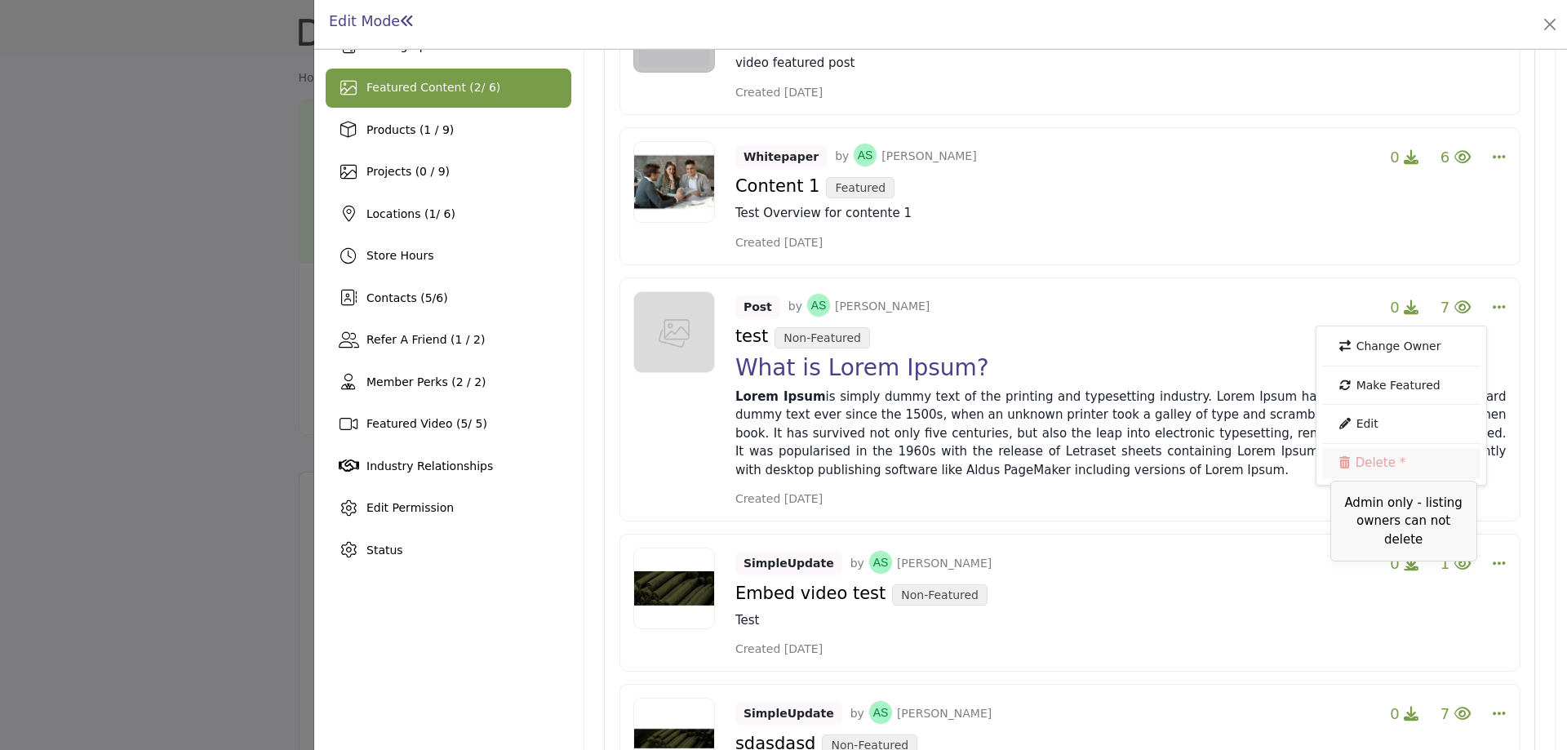
click at [1376, 466] on link "Delete *" at bounding box center [1401, 463] width 158 height 31
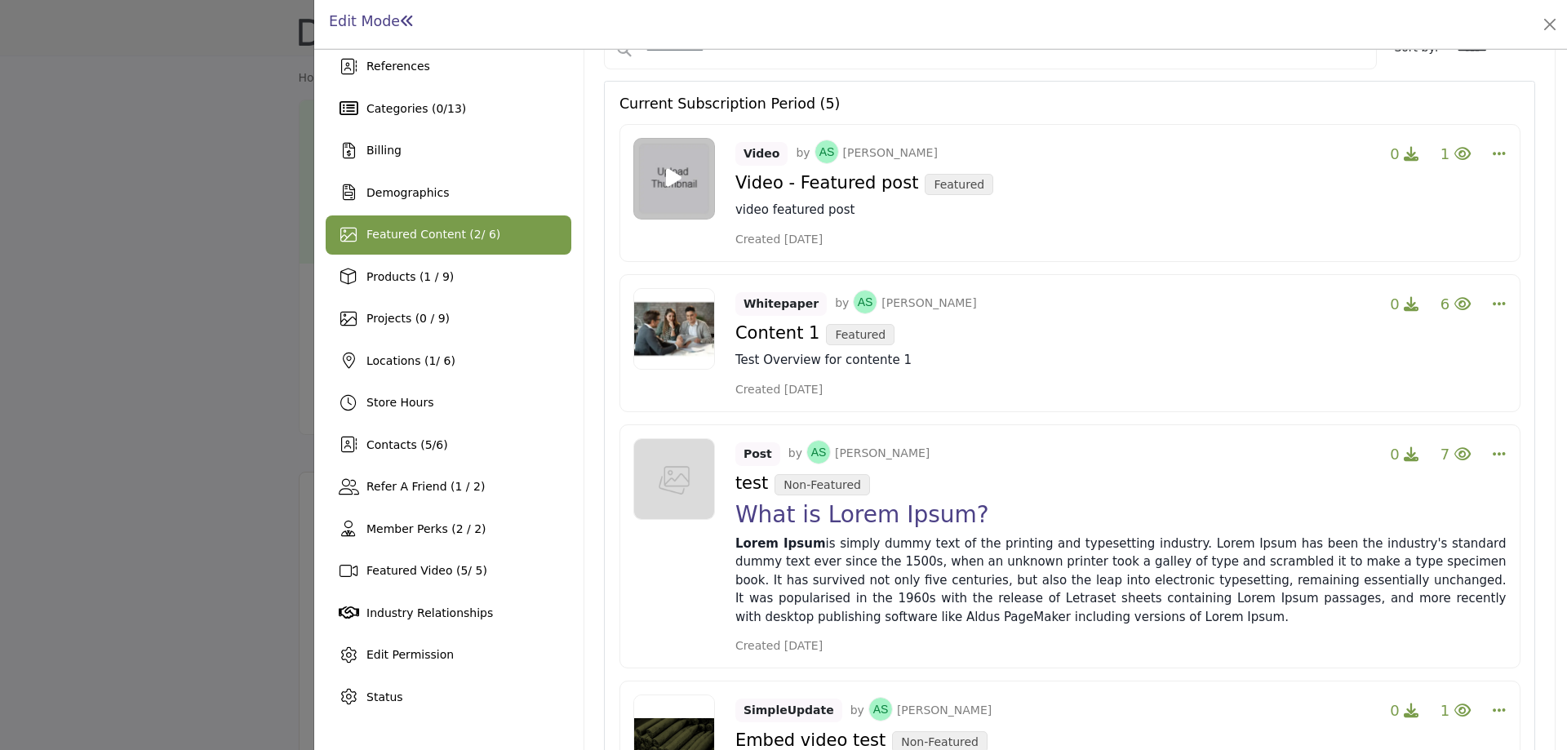
scroll to position [82, 0]
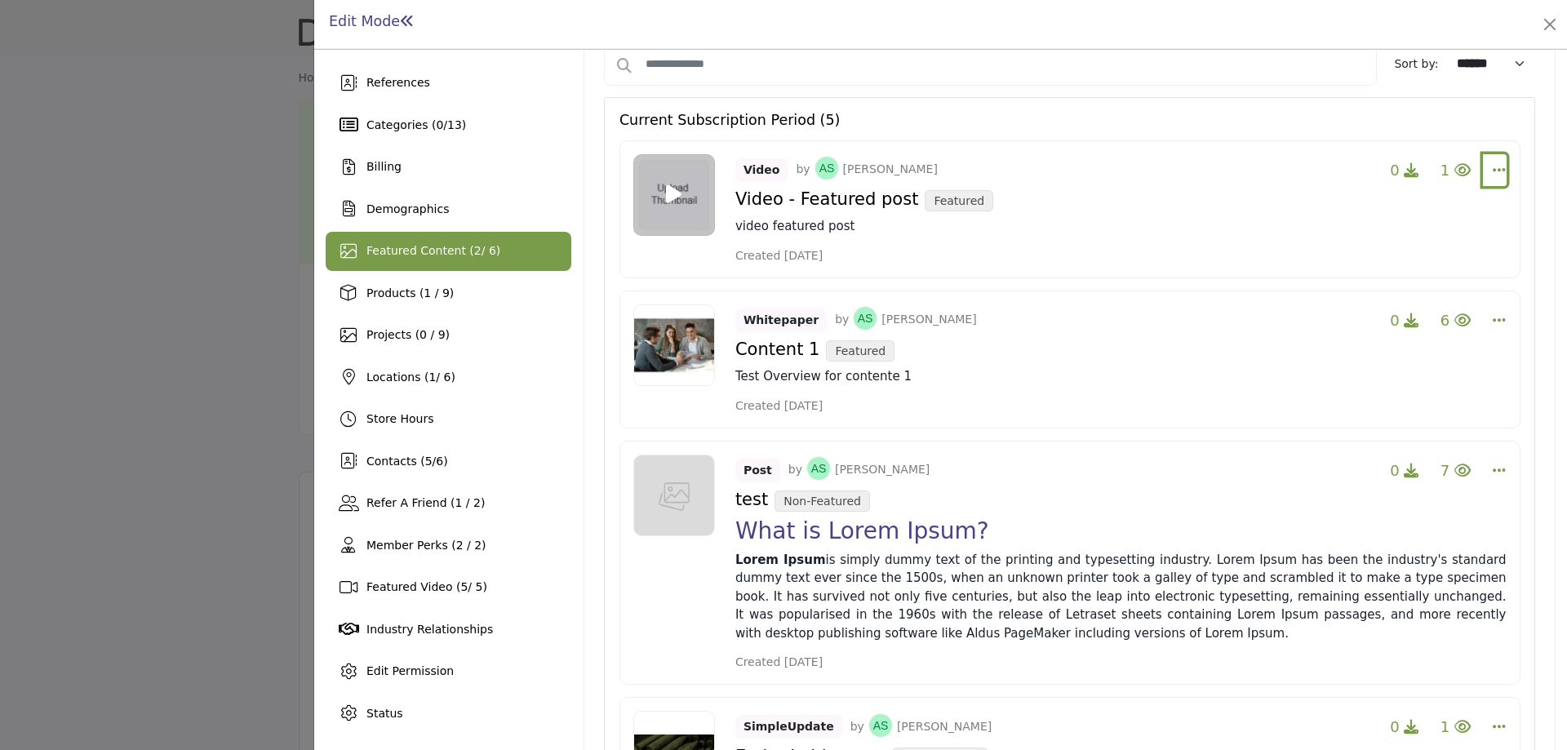
click at [1493, 171] on icon "Select Dropdown Options" at bounding box center [1499, 169] width 13 height 15
click at [1391, 280] on link "Delete *" at bounding box center [1401, 287] width 158 height 31
click at [1493, 176] on icon "Select Dropdown Options" at bounding box center [1499, 169] width 13 height 15
click at [1365, 281] on link "Delete *" at bounding box center [1401, 287] width 158 height 31
click at [1493, 166] on icon "Select Dropdown Options" at bounding box center [1499, 169] width 13 height 15
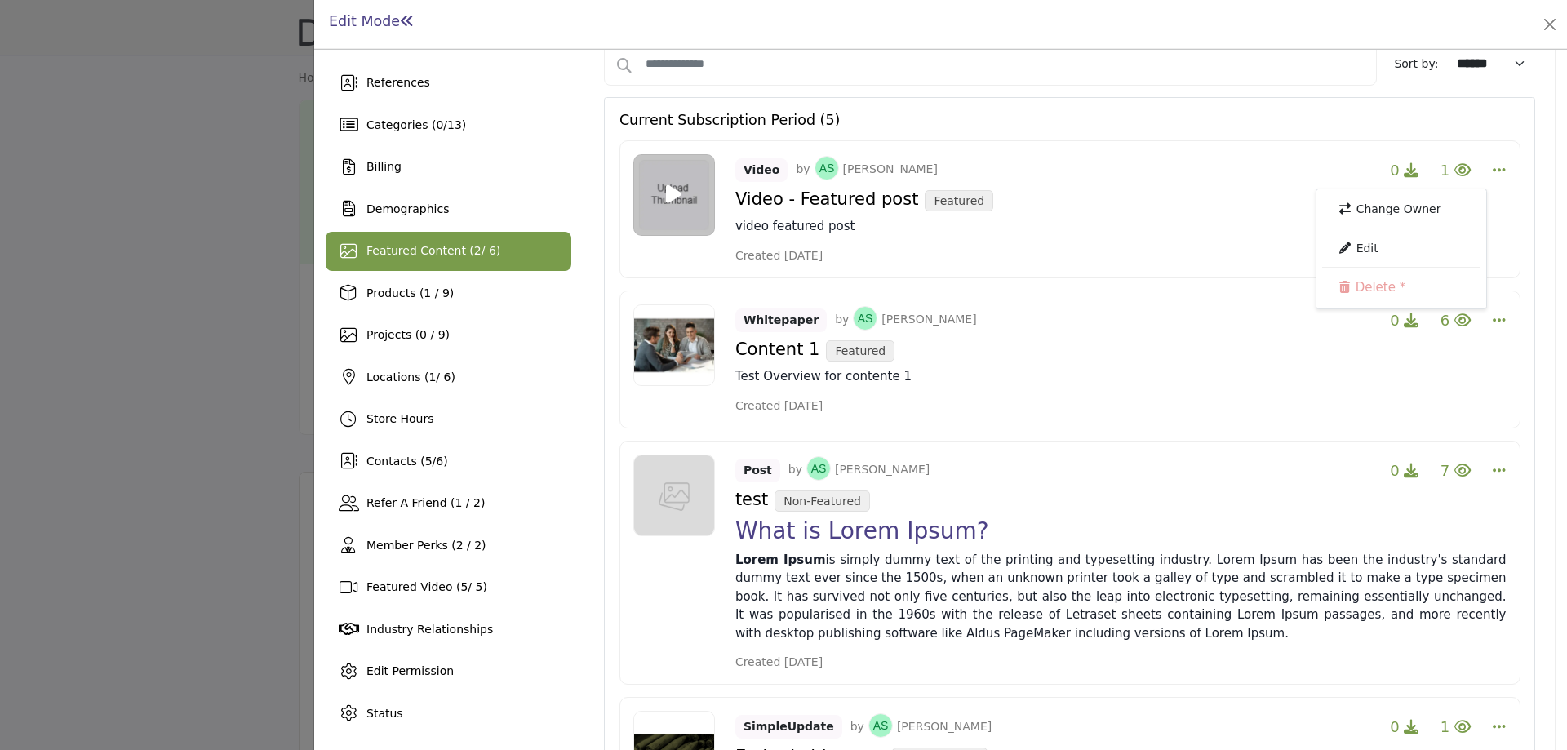
click at [467, 263] on div "Featured Content ( 2 / 6)" at bounding box center [449, 251] width 246 height 39
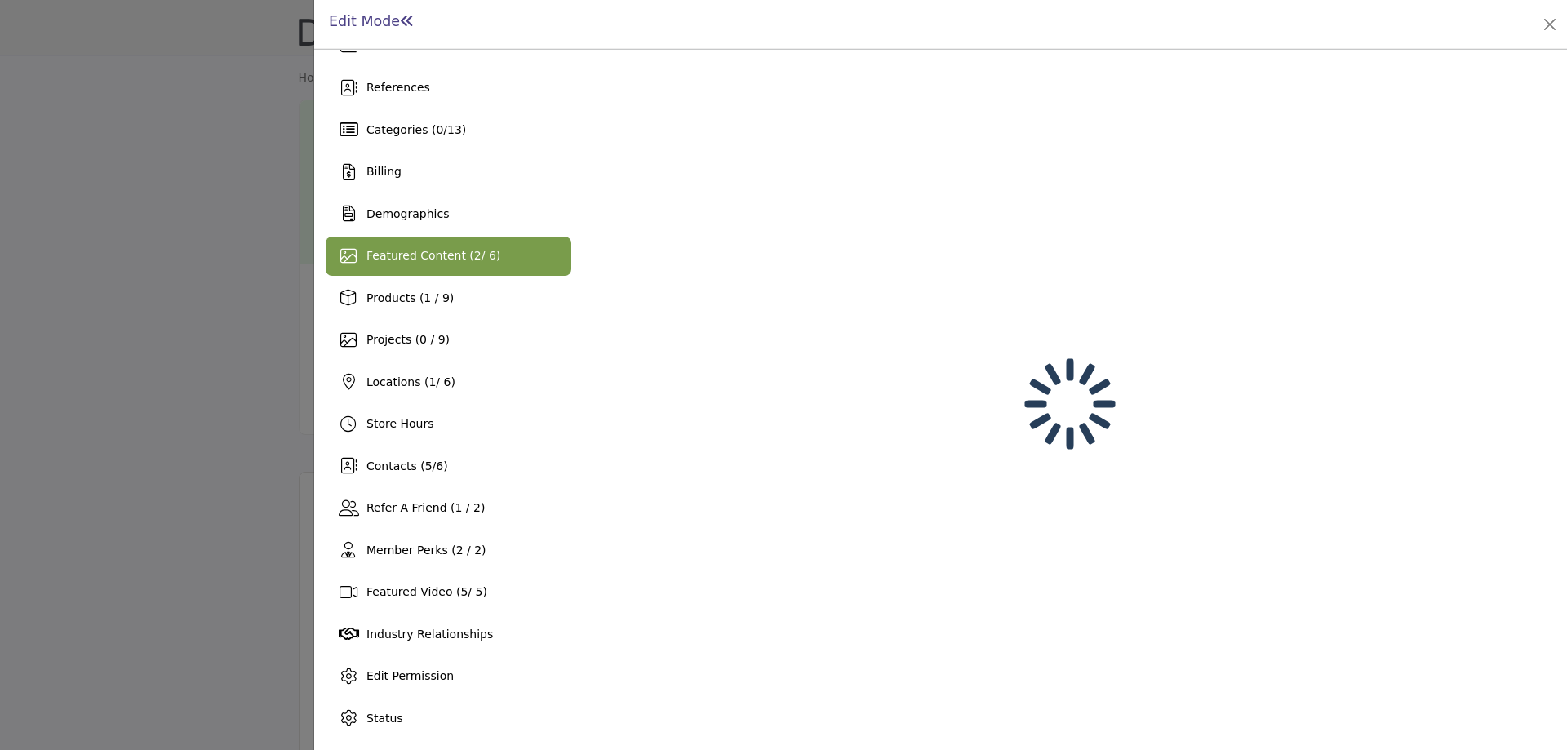
scroll to position [82, 0]
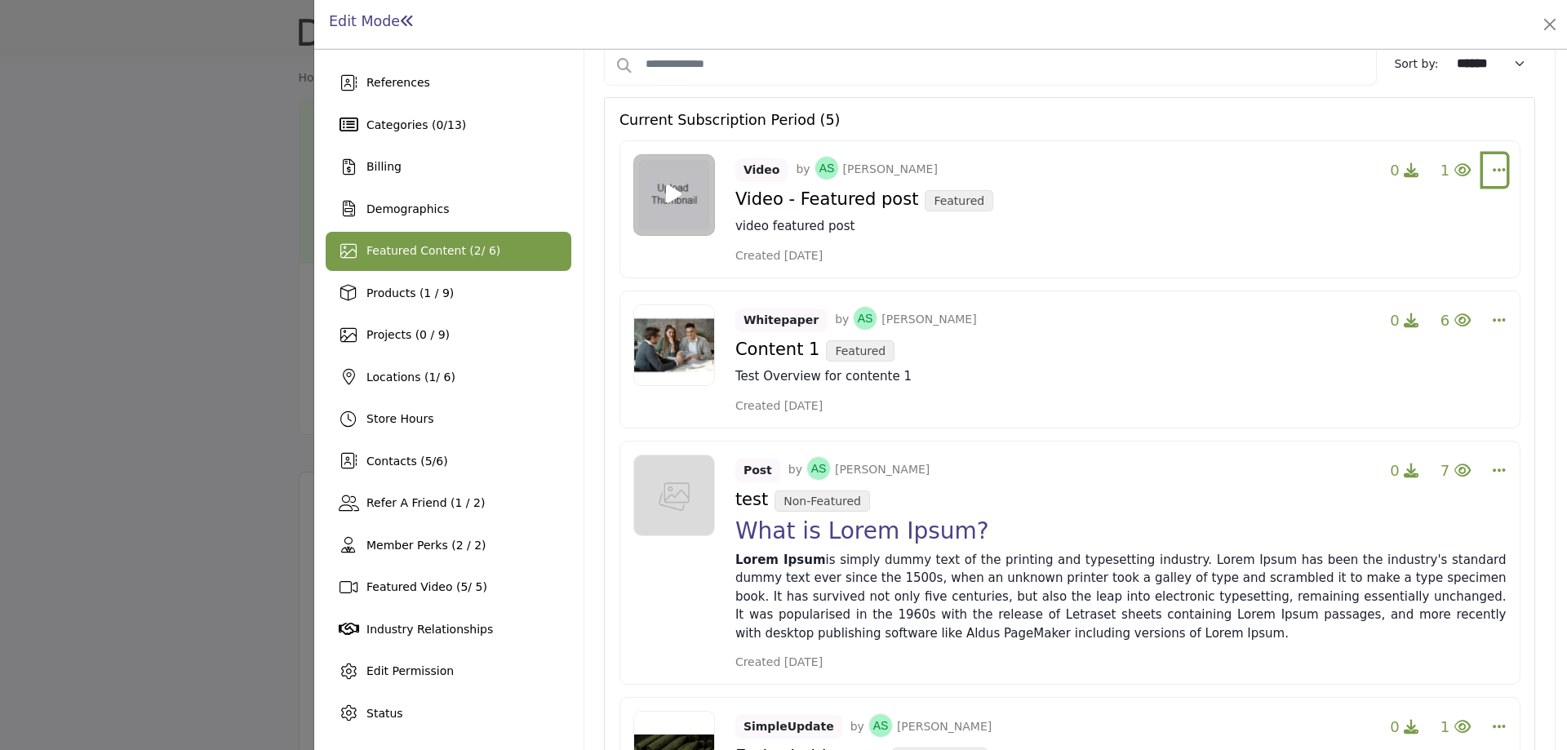
click at [1494, 167] on icon "Select Dropdown Options" at bounding box center [1499, 169] width 13 height 15
click at [434, 257] on span "Featured Content ( 2 / 6)" at bounding box center [433, 250] width 134 height 13
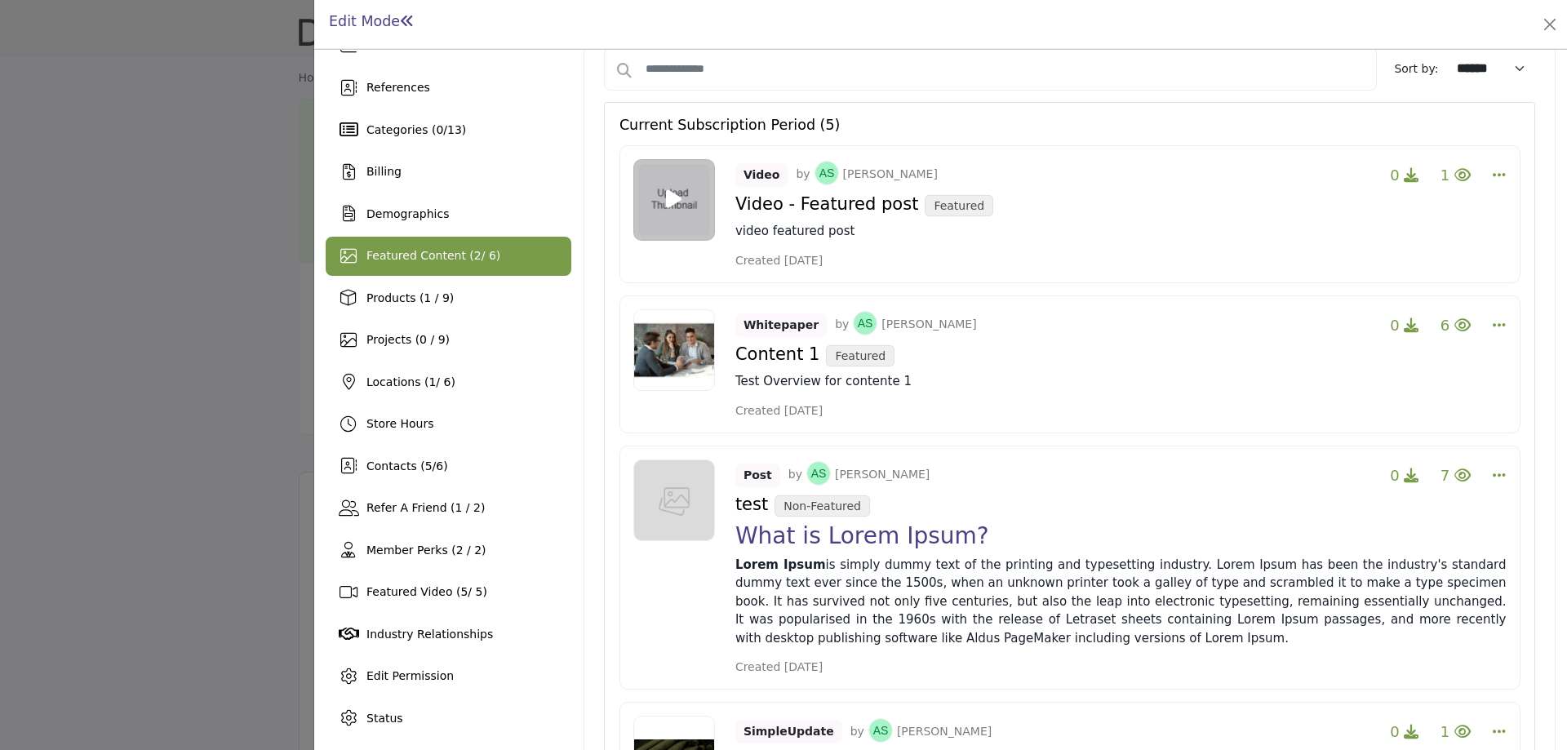
scroll to position [82, 0]
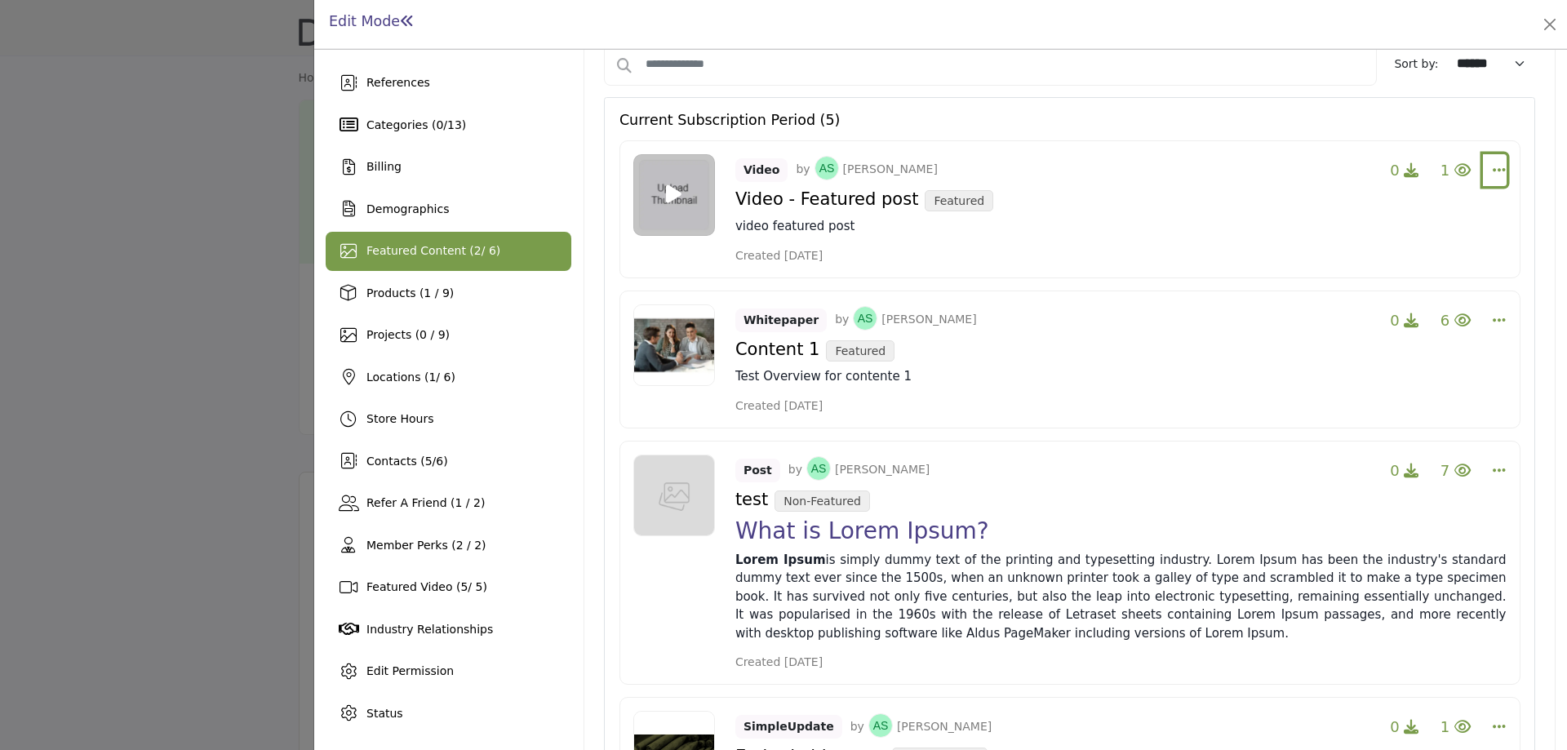
click at [1493, 167] on icon "Select Dropdown Options" at bounding box center [1499, 169] width 13 height 15
click at [1369, 290] on link "Delete *" at bounding box center [1401, 287] width 158 height 31
click at [1369, 291] on div "Whitepaper by Andy S Steggles 0 6 Change Owner Edit Delete *" at bounding box center [1069, 360] width 901 height 138
click at [1493, 173] on icon "Select Dropdown Options" at bounding box center [1499, 169] width 13 height 15
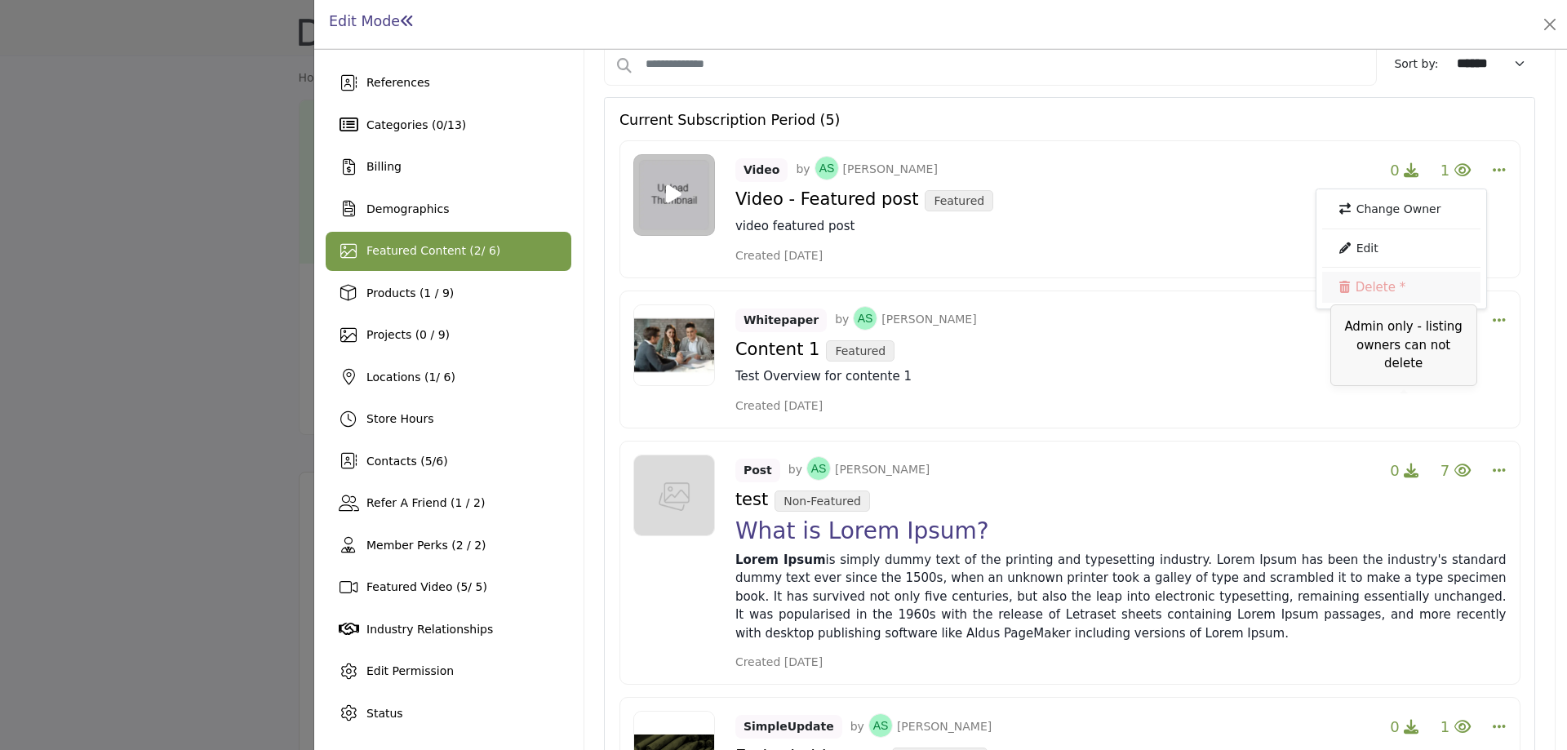
click at [1360, 286] on link "Delete *" at bounding box center [1401, 287] width 158 height 31
click at [1493, 170] on icon "Select Dropdown Options" at bounding box center [1499, 169] width 13 height 15
click at [1353, 299] on link "Delete *" at bounding box center [1401, 287] width 158 height 31
click at [1496, 177] on icon "Select Dropdown Options" at bounding box center [1499, 169] width 13 height 15
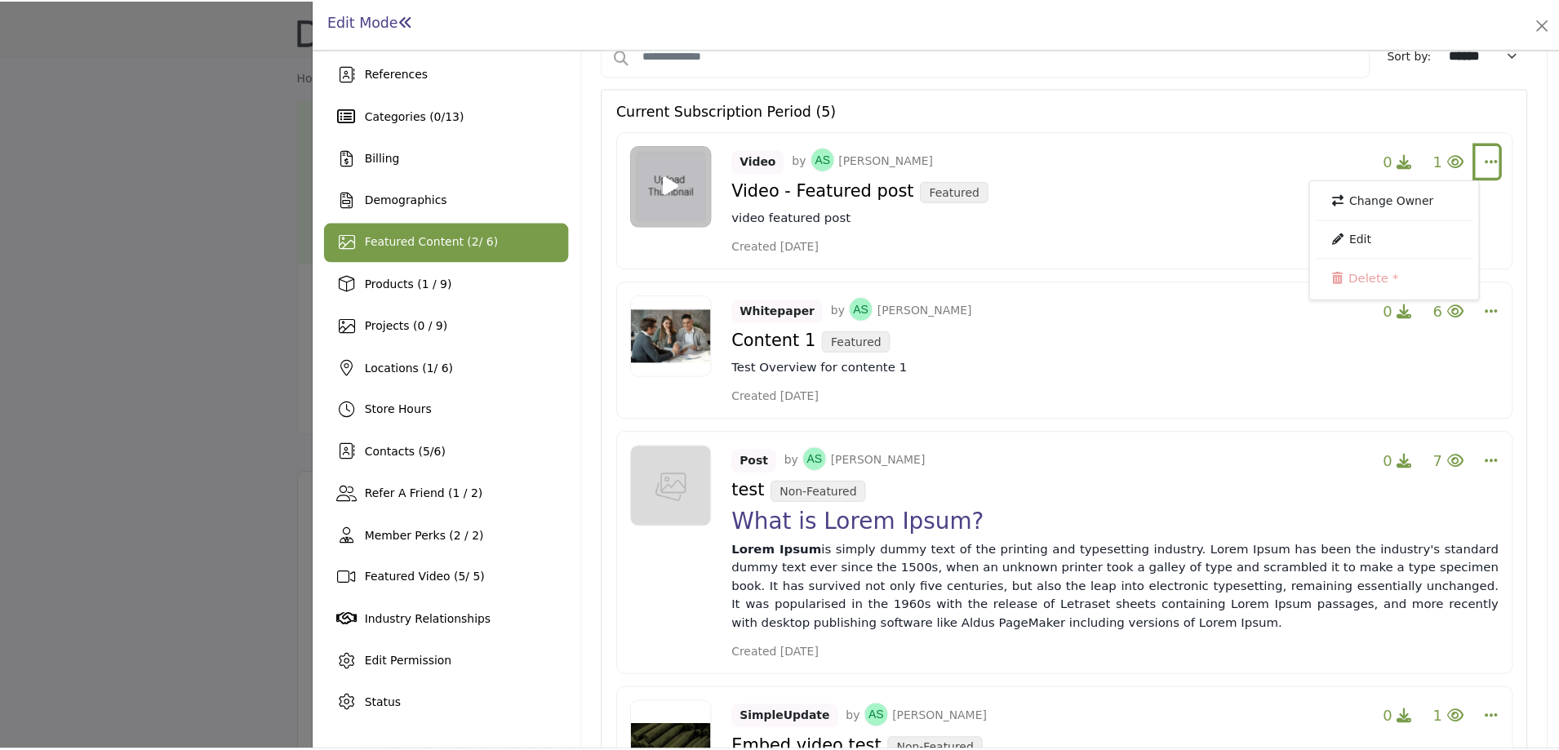
scroll to position [51, 0]
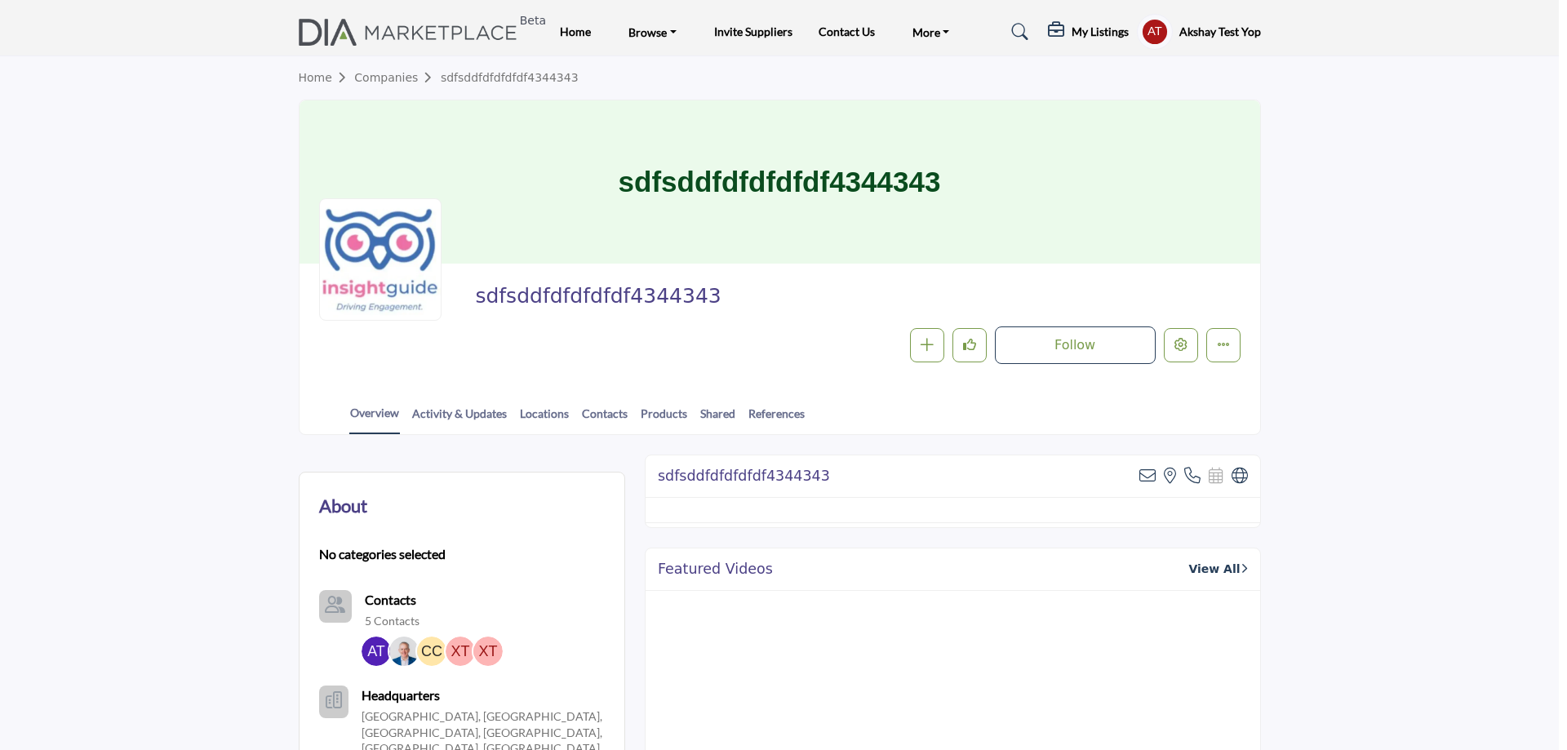
click at [160, 315] on div at bounding box center [783, 375] width 1567 height 750
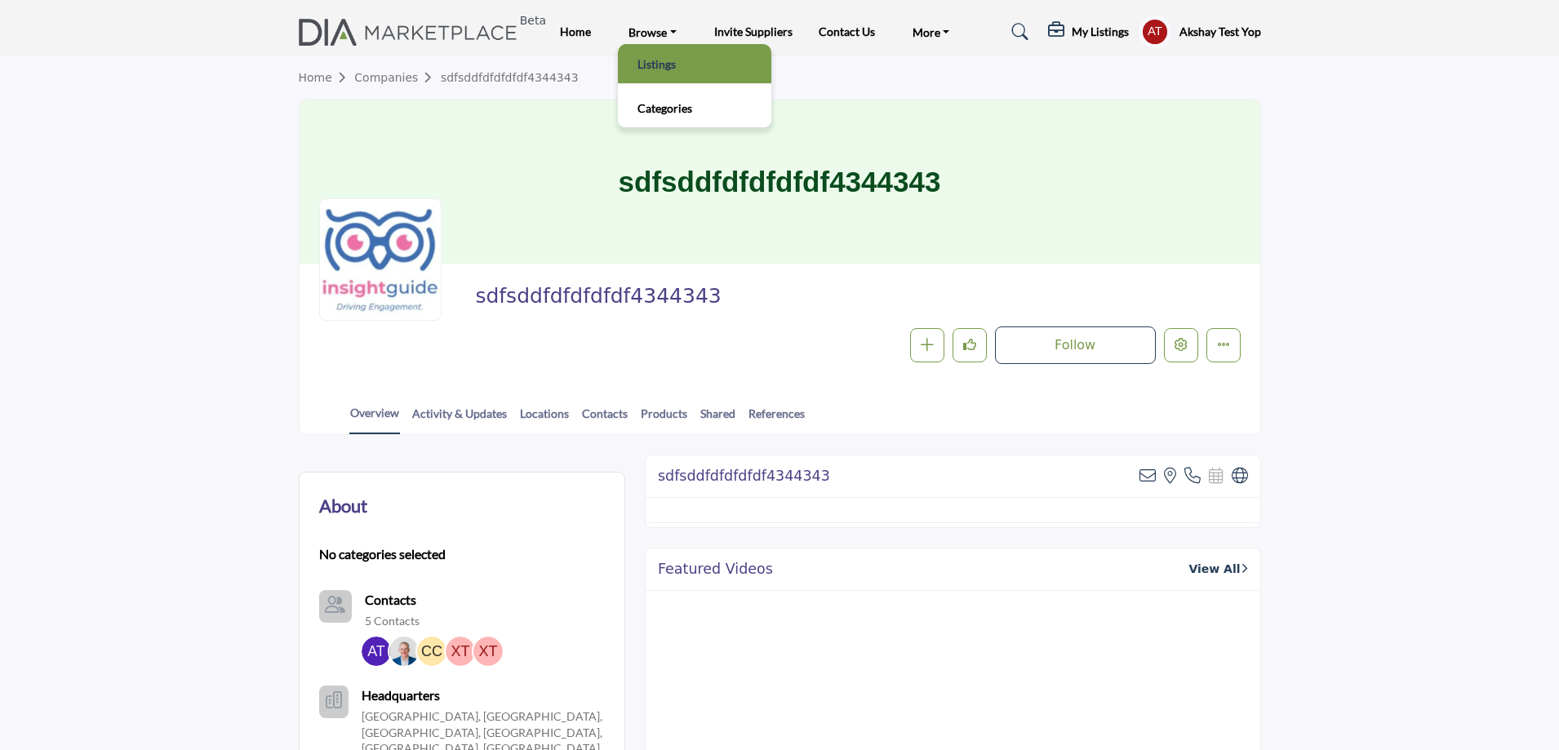
click at [658, 66] on link "Listings" at bounding box center [694, 63] width 137 height 23
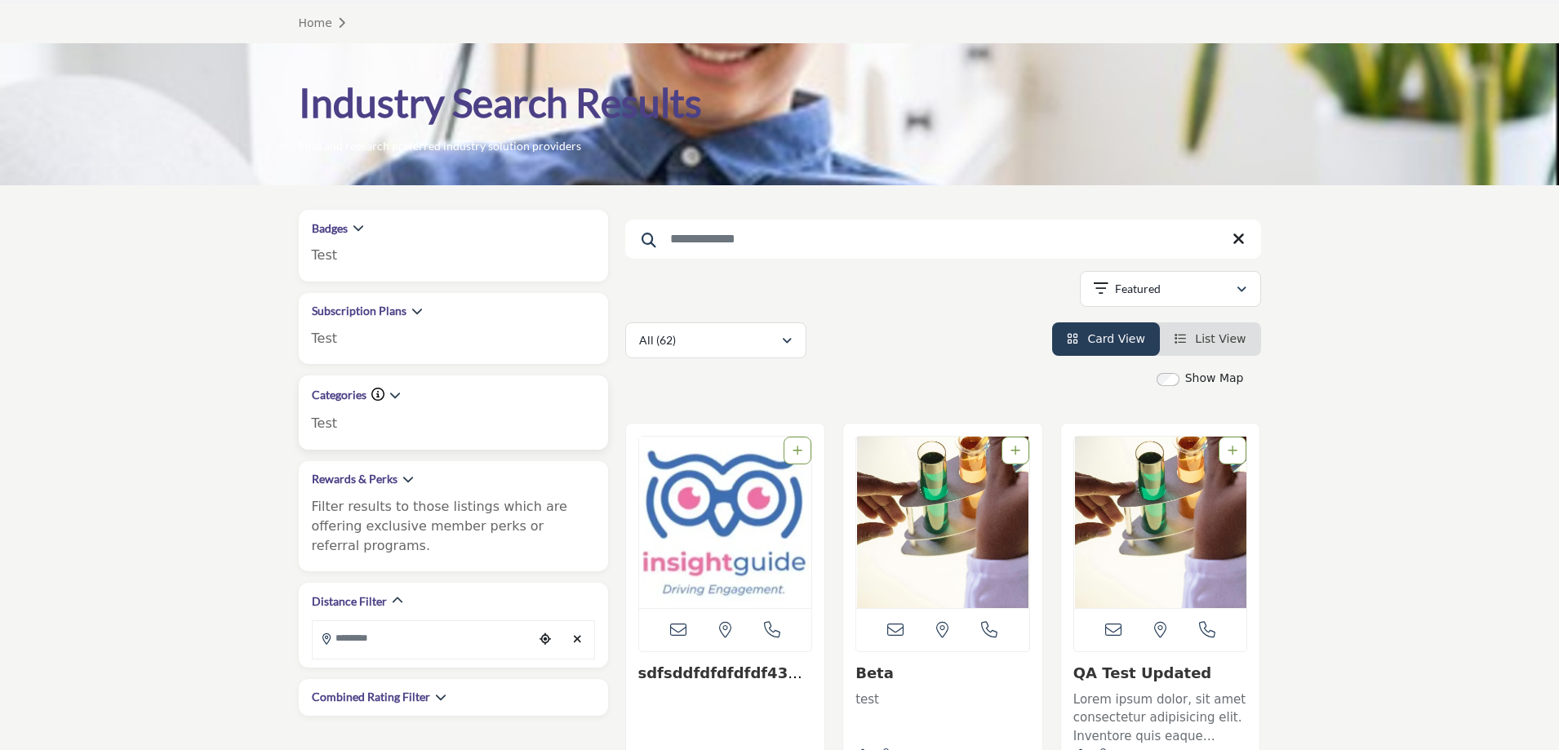
scroll to position [82, 0]
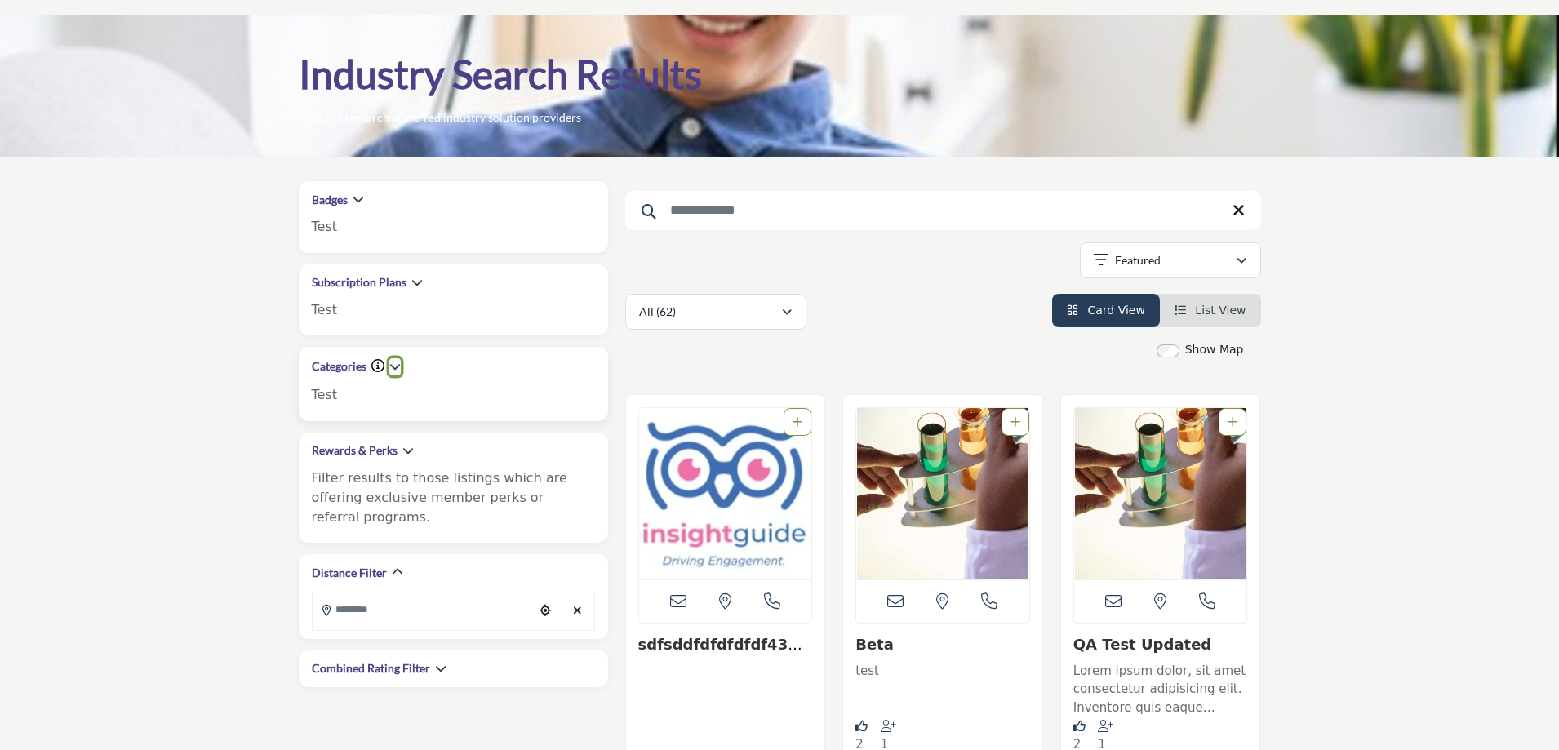
click at [397, 370] on icon "button" at bounding box center [394, 366] width 11 height 11
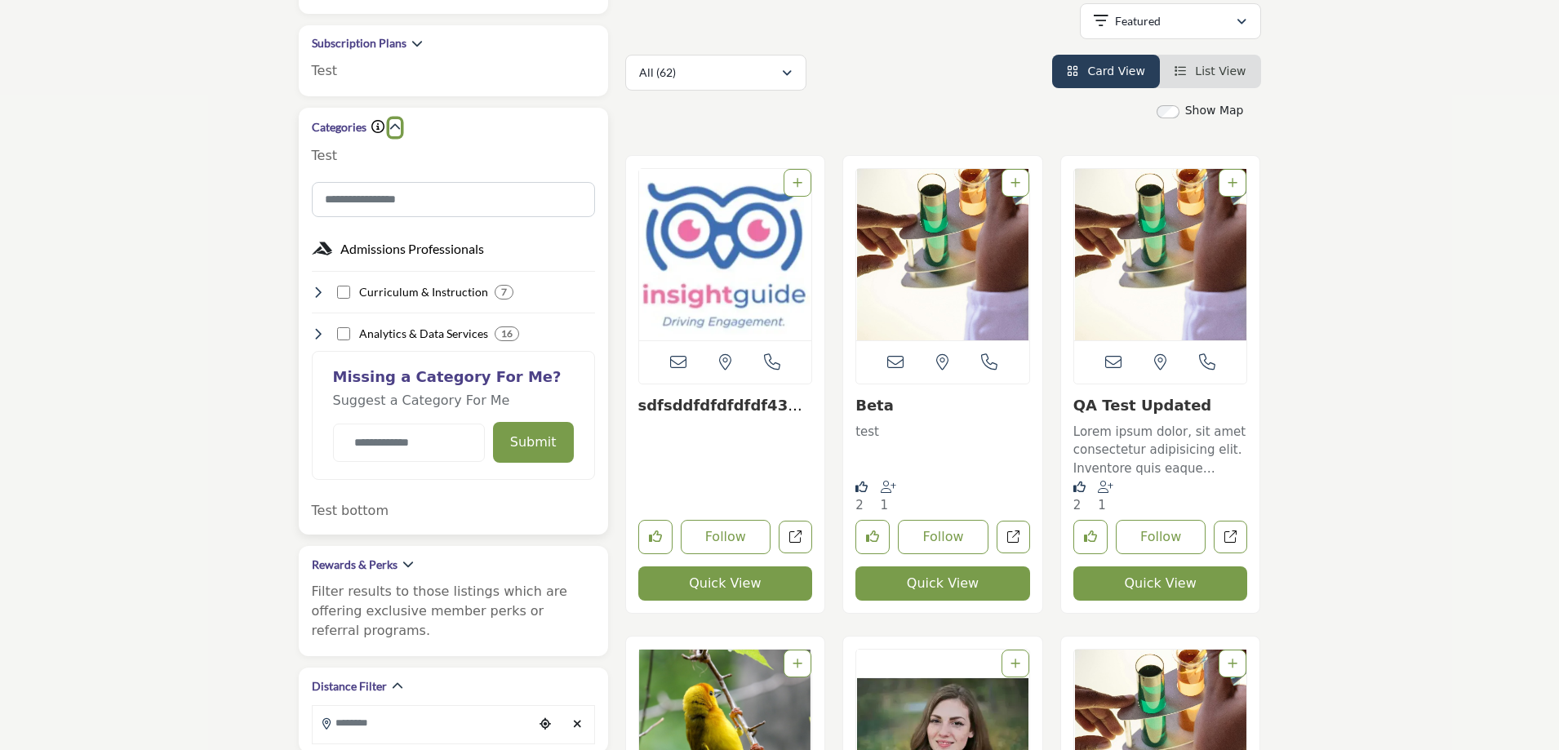
scroll to position [326, 0]
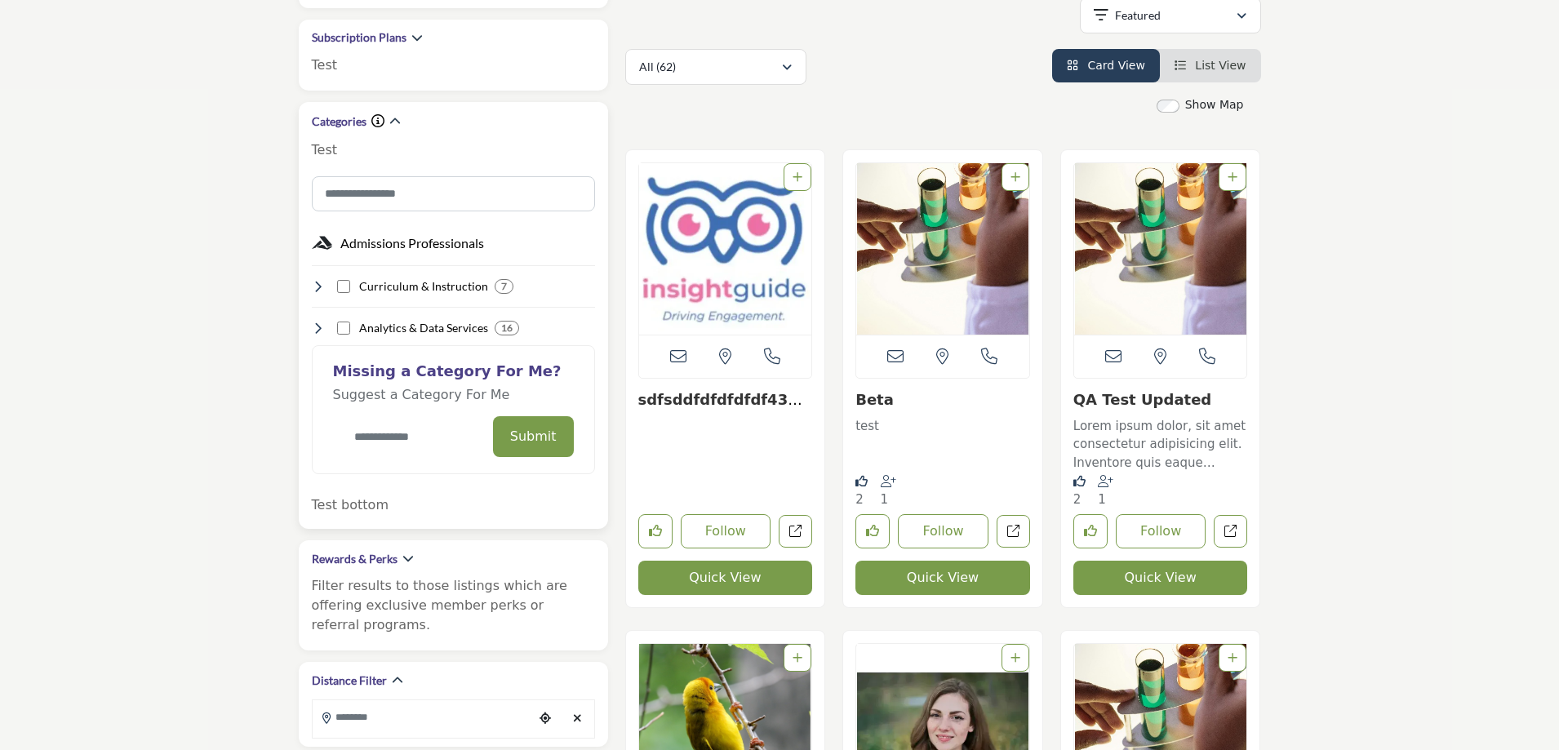
click at [375, 441] on input "Category Name" at bounding box center [409, 437] width 152 height 38
type input "****"
click at [552, 428] on button "Submit" at bounding box center [533, 436] width 81 height 41
